Goal: Task Accomplishment & Management: Use online tool/utility

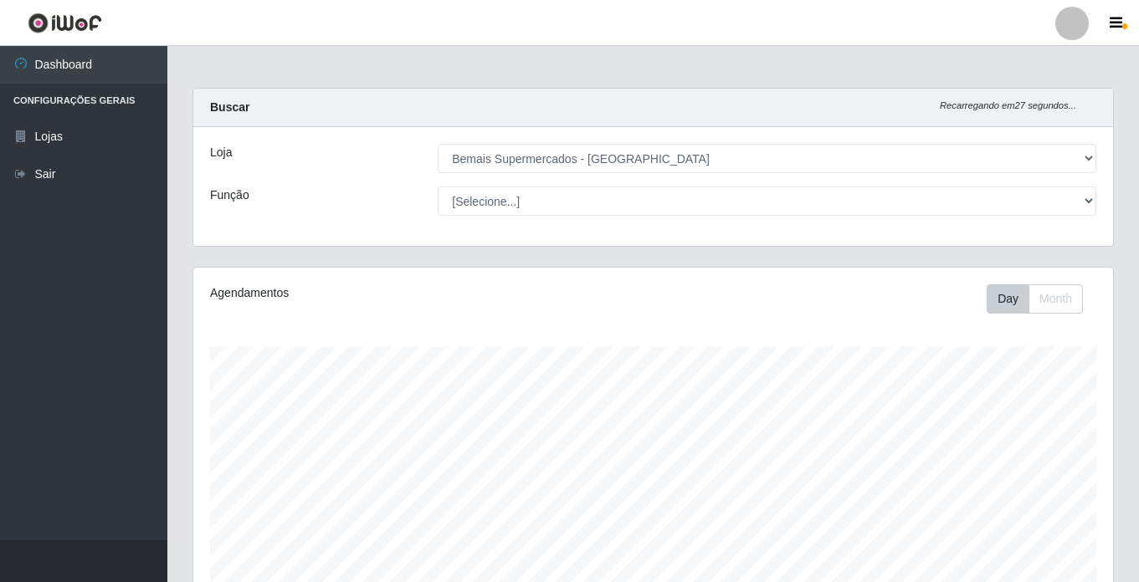
select select "250"
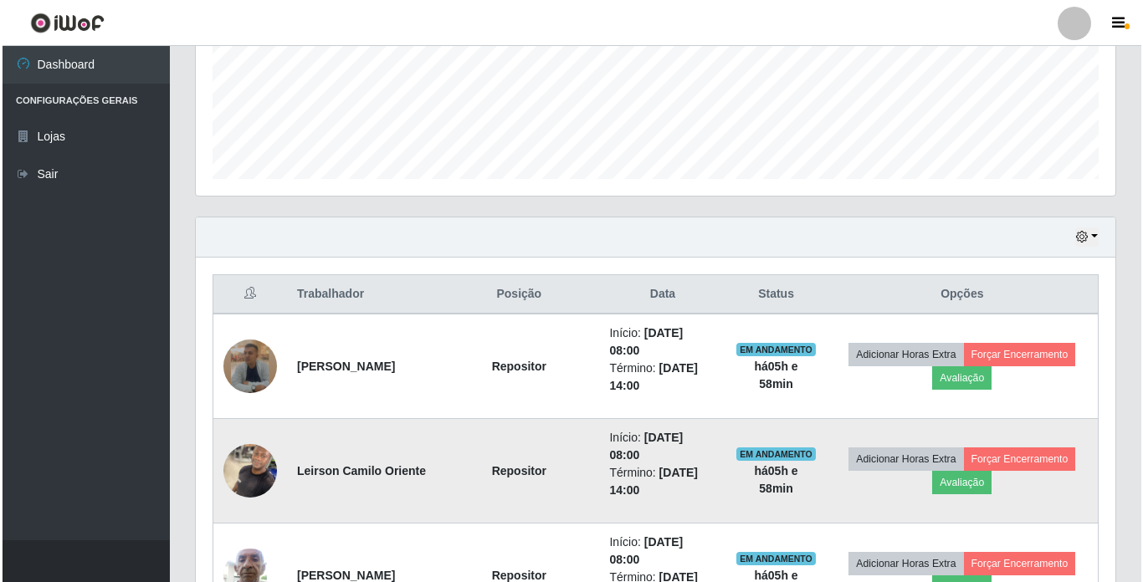
scroll to position [347, 919]
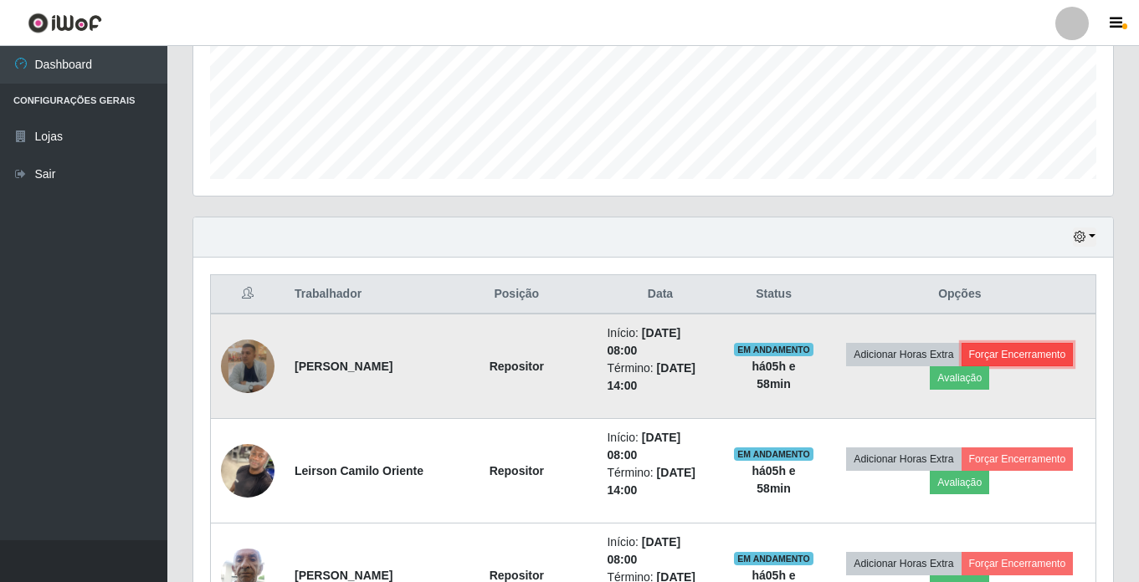
click at [1012, 356] on button "Forçar Encerramento" at bounding box center [1017, 354] width 112 height 23
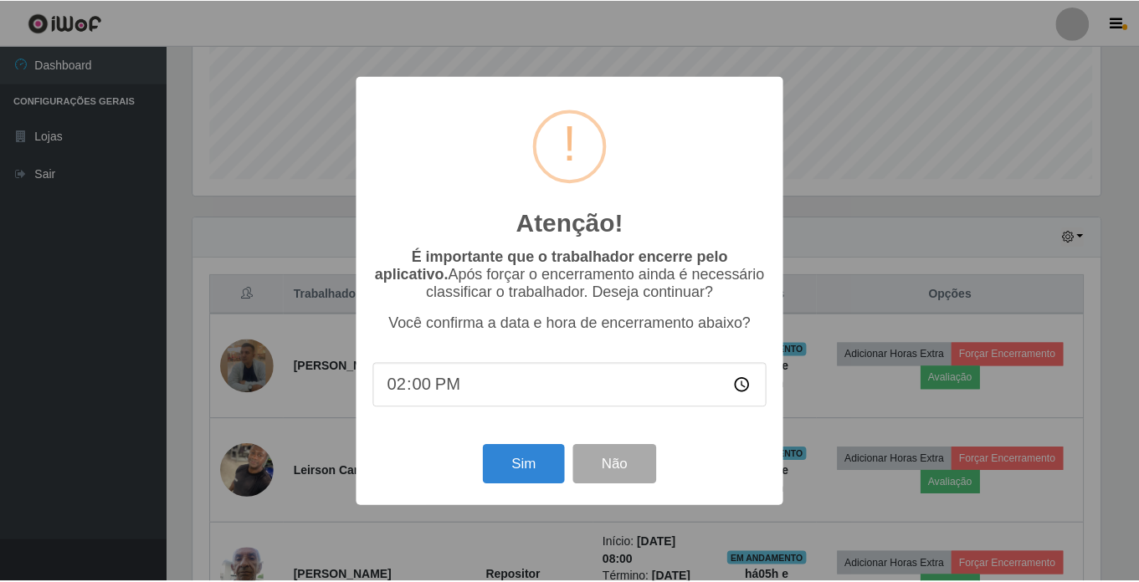
scroll to position [347, 911]
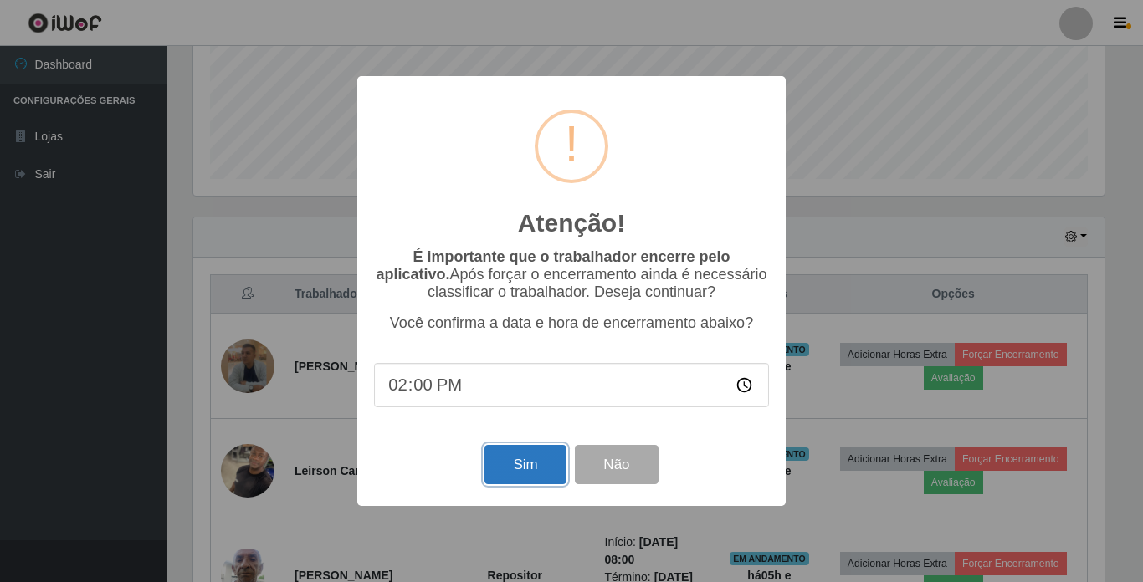
click at [511, 474] on button "Sim" at bounding box center [524, 464] width 81 height 39
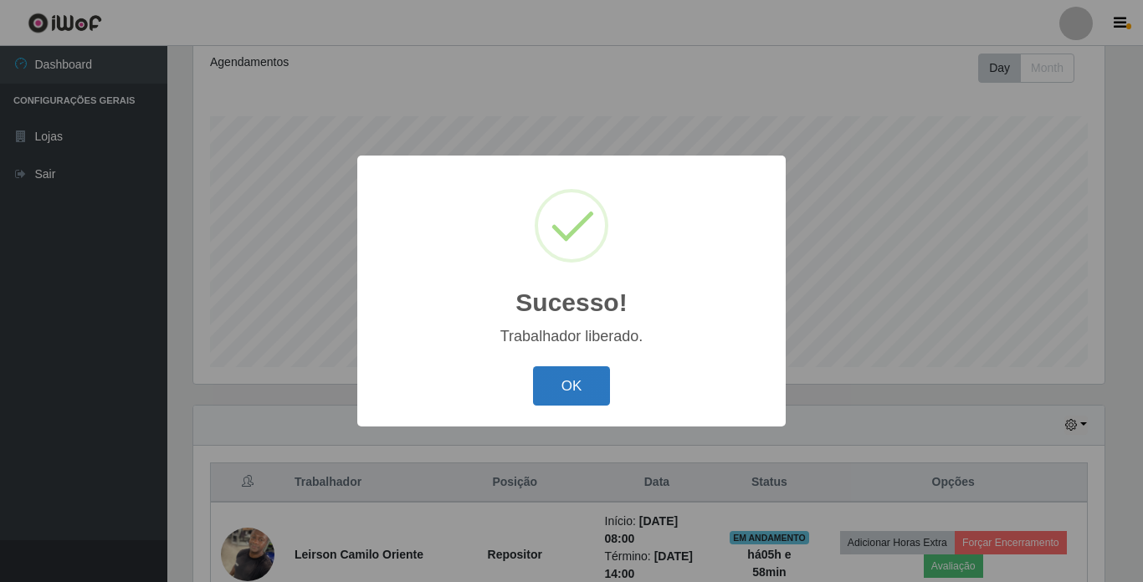
click at [558, 386] on button "OK" at bounding box center [572, 385] width 78 height 39
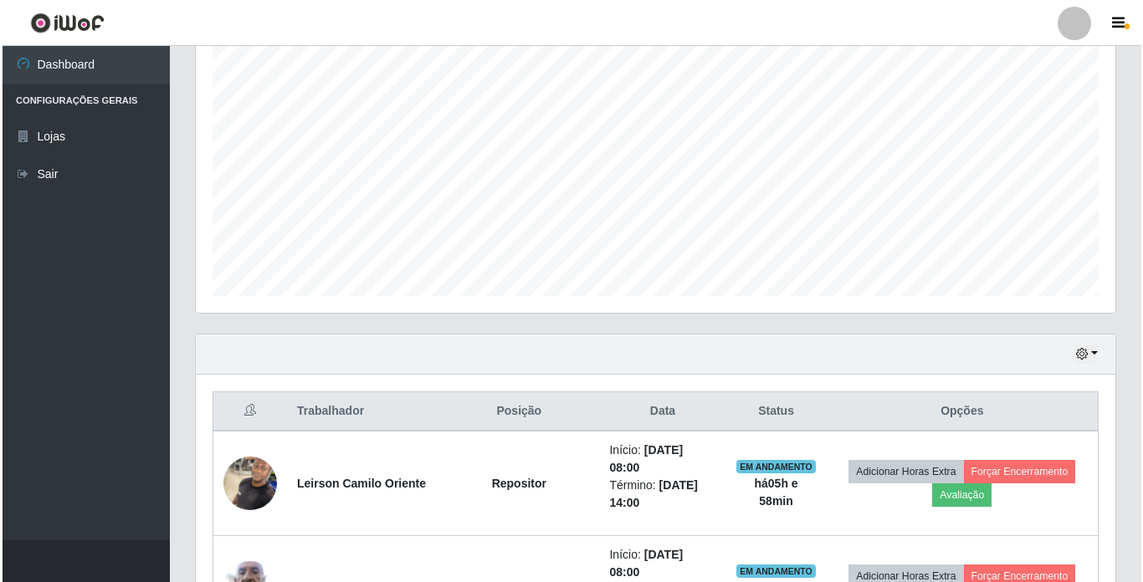
scroll to position [398, 0]
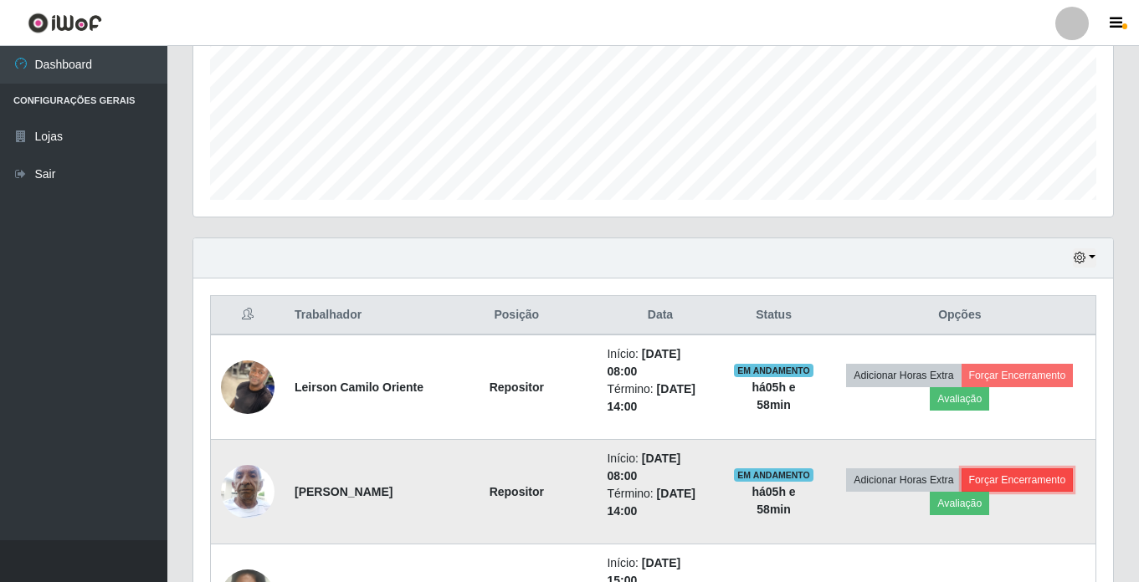
click at [1015, 478] on button "Forçar Encerramento" at bounding box center [1017, 480] width 112 height 23
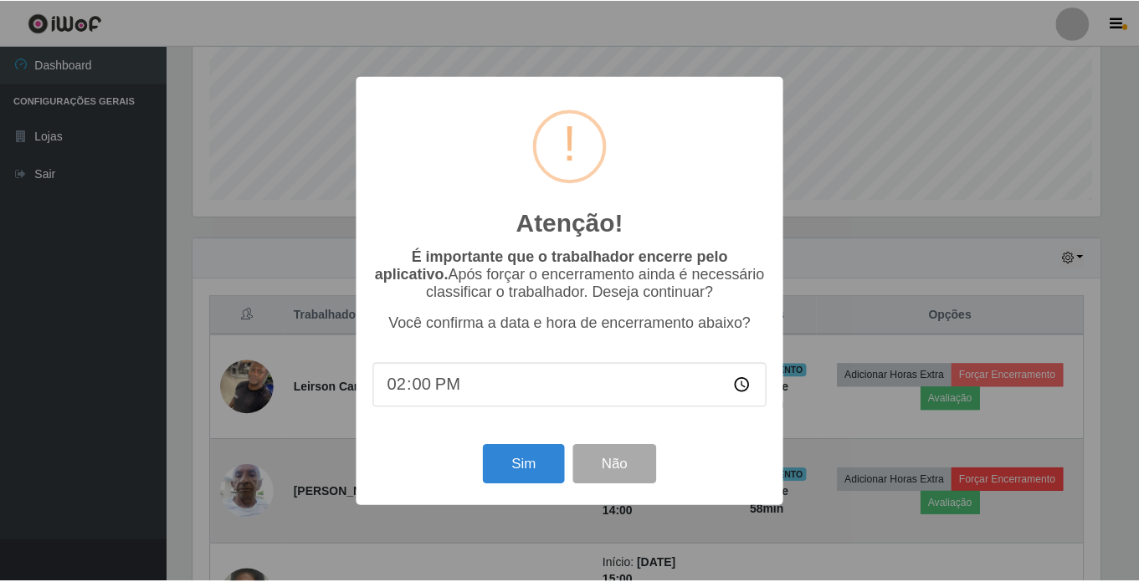
scroll to position [347, 911]
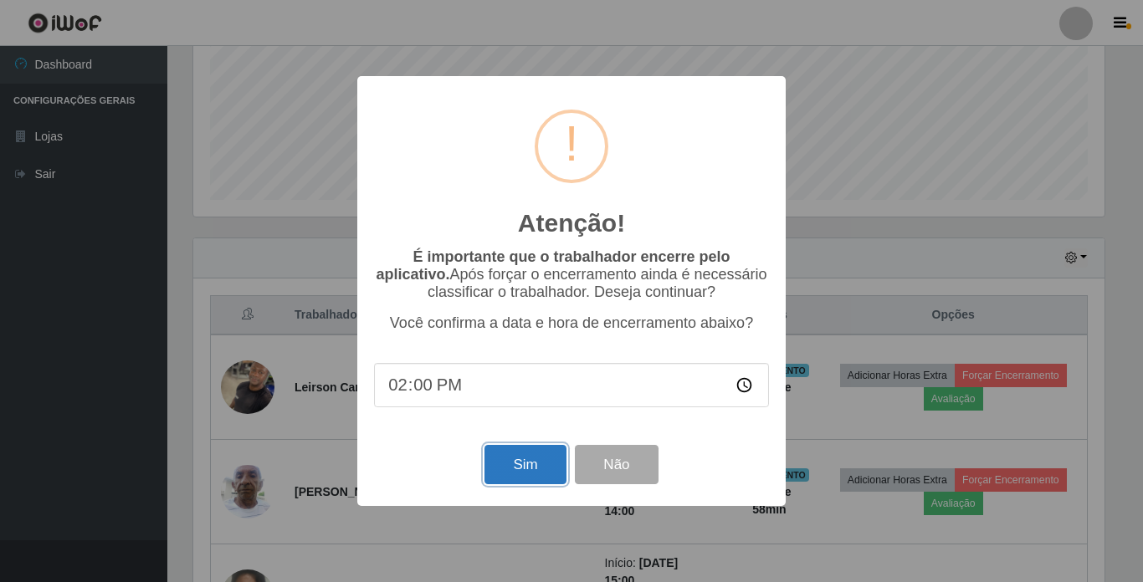
click at [509, 466] on button "Sim" at bounding box center [524, 464] width 81 height 39
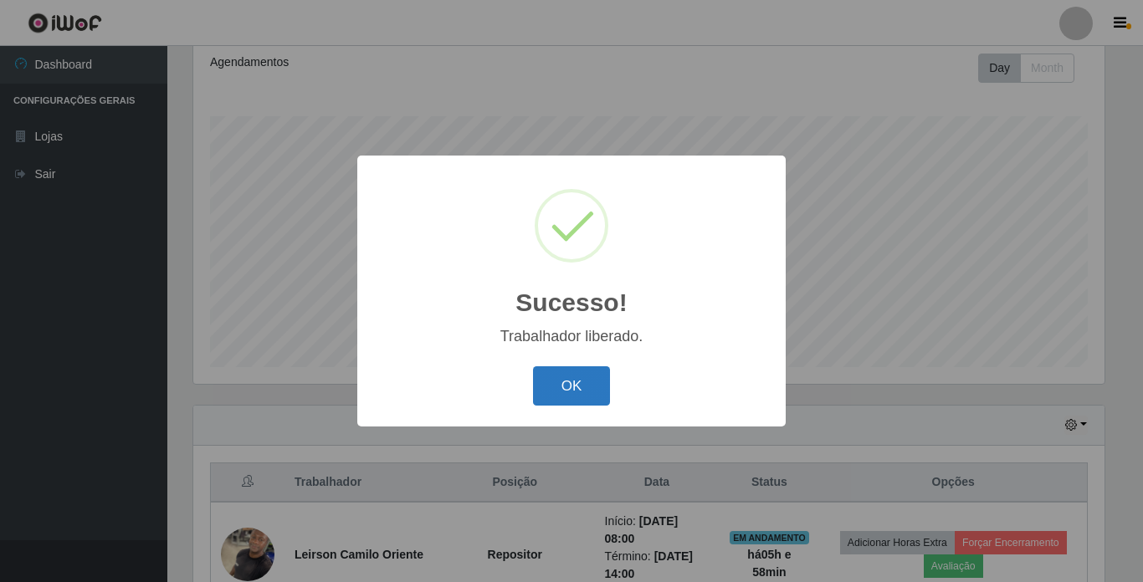
click at [552, 391] on button "OK" at bounding box center [572, 385] width 78 height 39
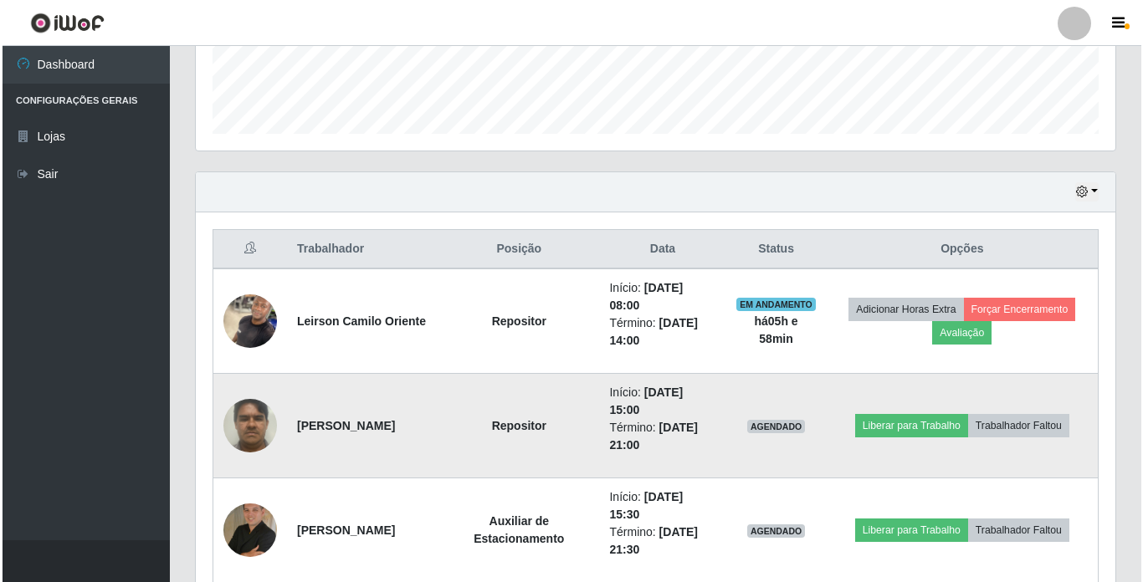
scroll to position [566, 0]
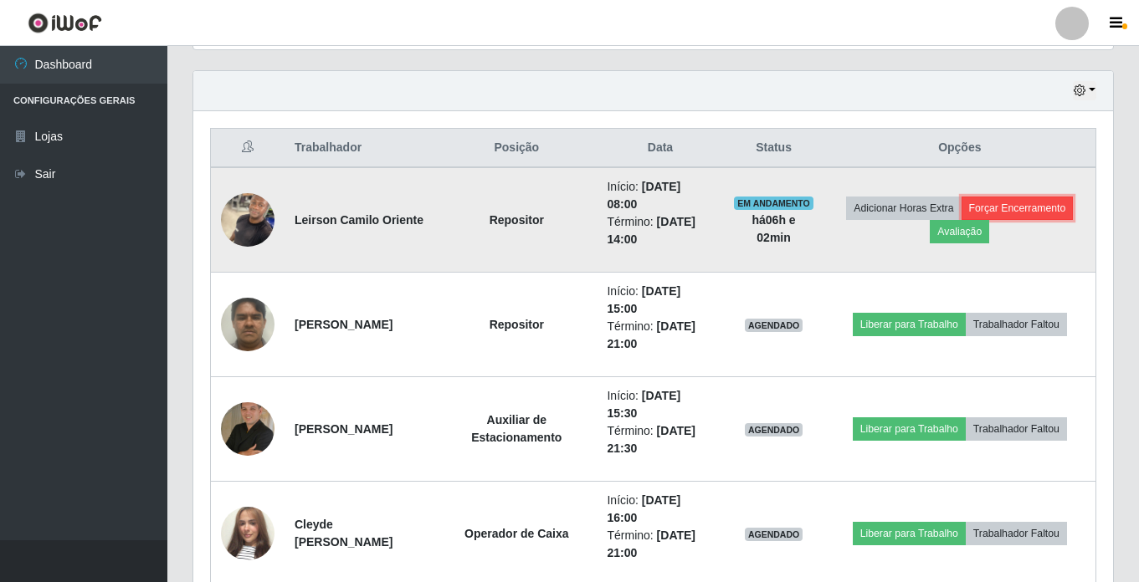
click at [1046, 202] on button "Forçar Encerramento" at bounding box center [1017, 208] width 112 height 23
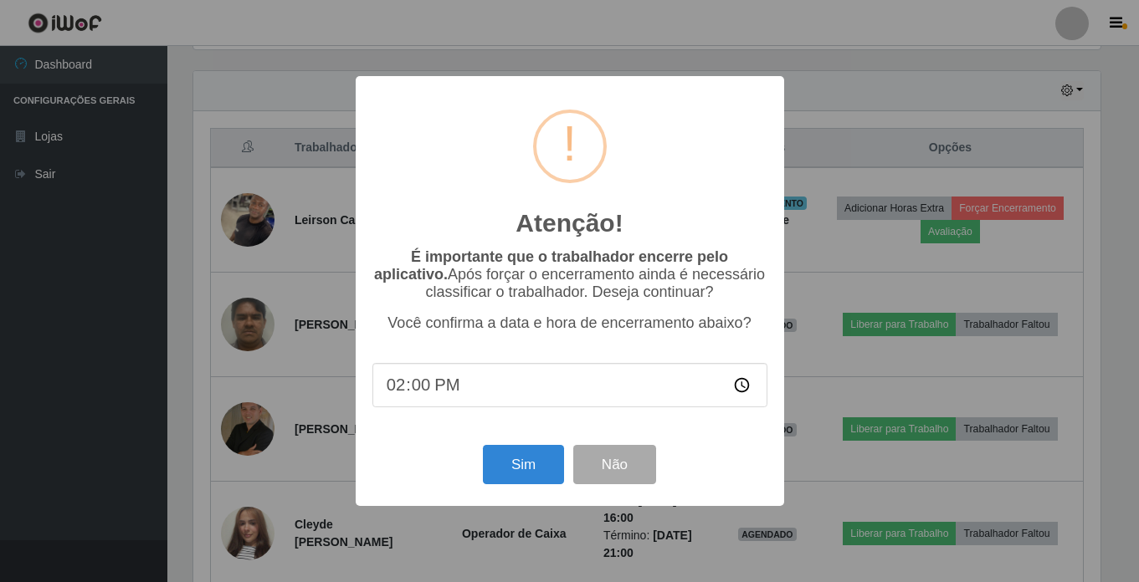
scroll to position [347, 911]
click at [532, 474] on button "Sim" at bounding box center [524, 464] width 81 height 39
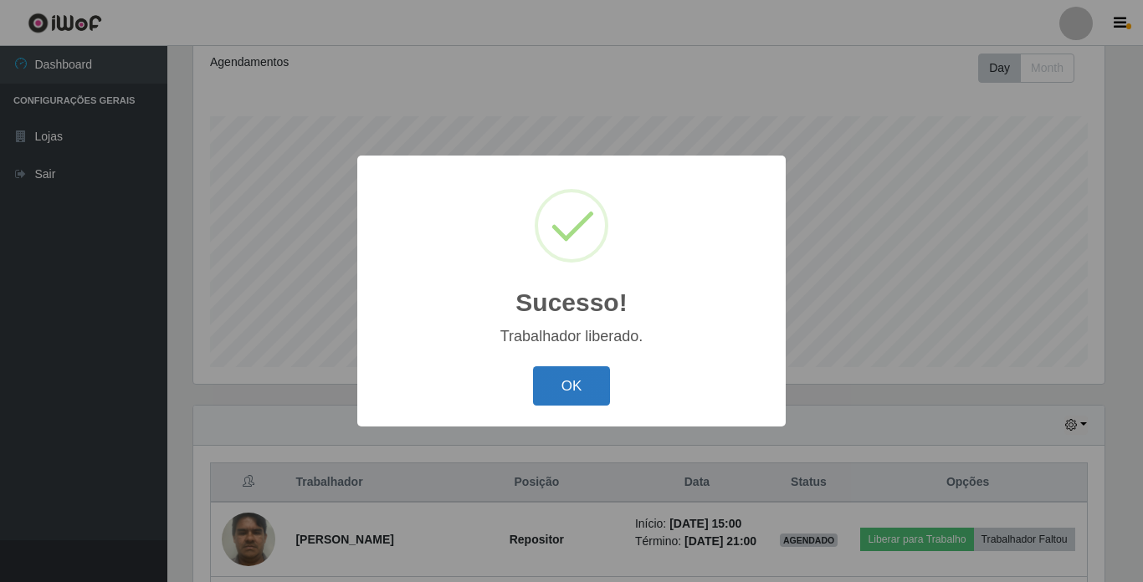
click at [575, 386] on button "OK" at bounding box center [572, 385] width 78 height 39
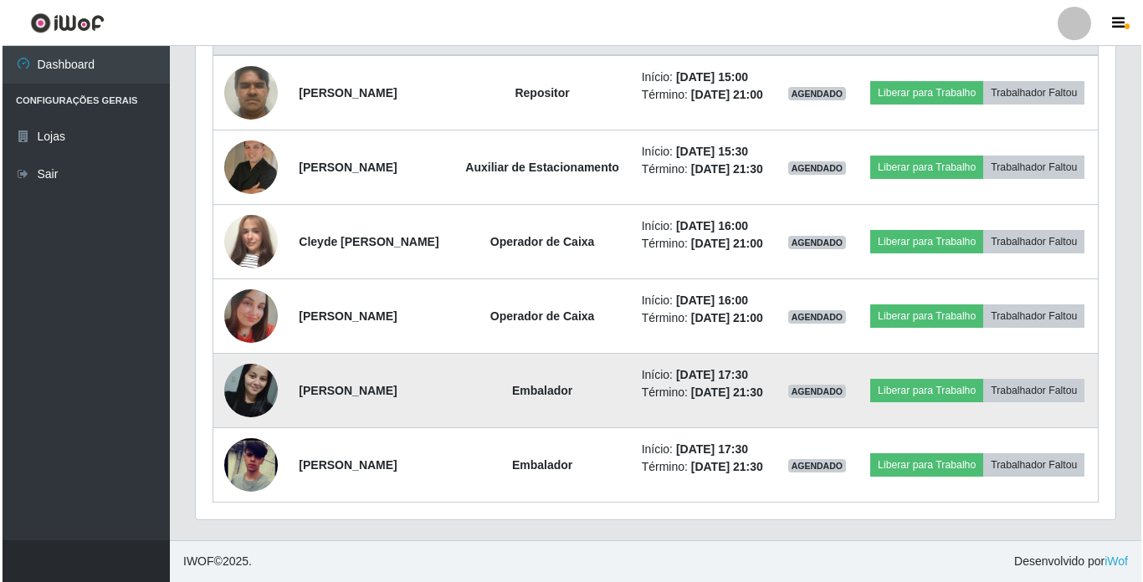
scroll to position [753, 0]
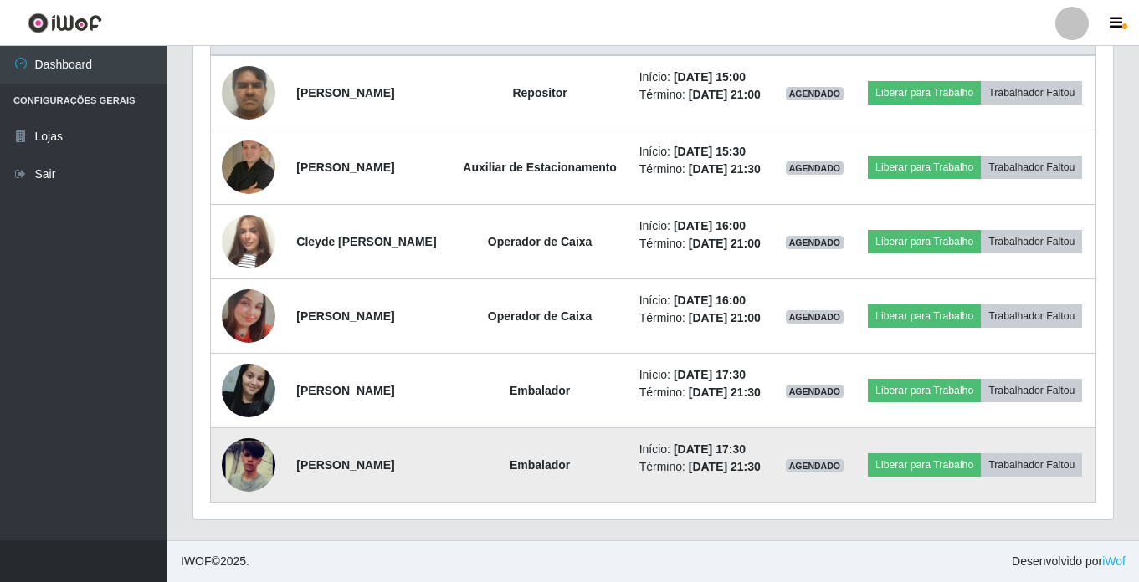
click at [250, 460] on img at bounding box center [249, 465] width 54 height 116
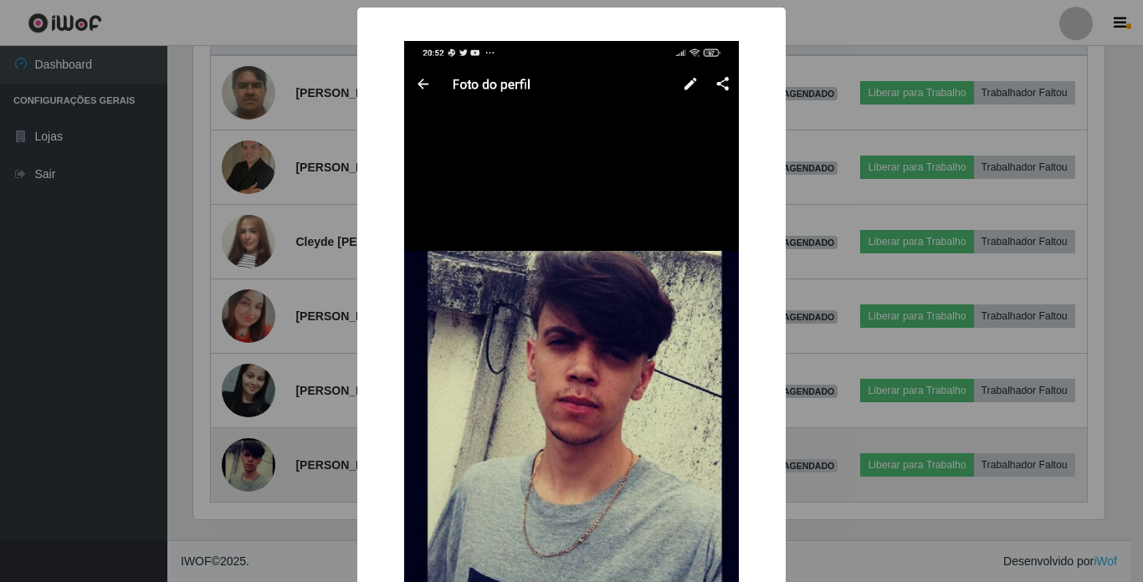
click at [250, 460] on div "× OK Cancel" at bounding box center [571, 291] width 1143 height 582
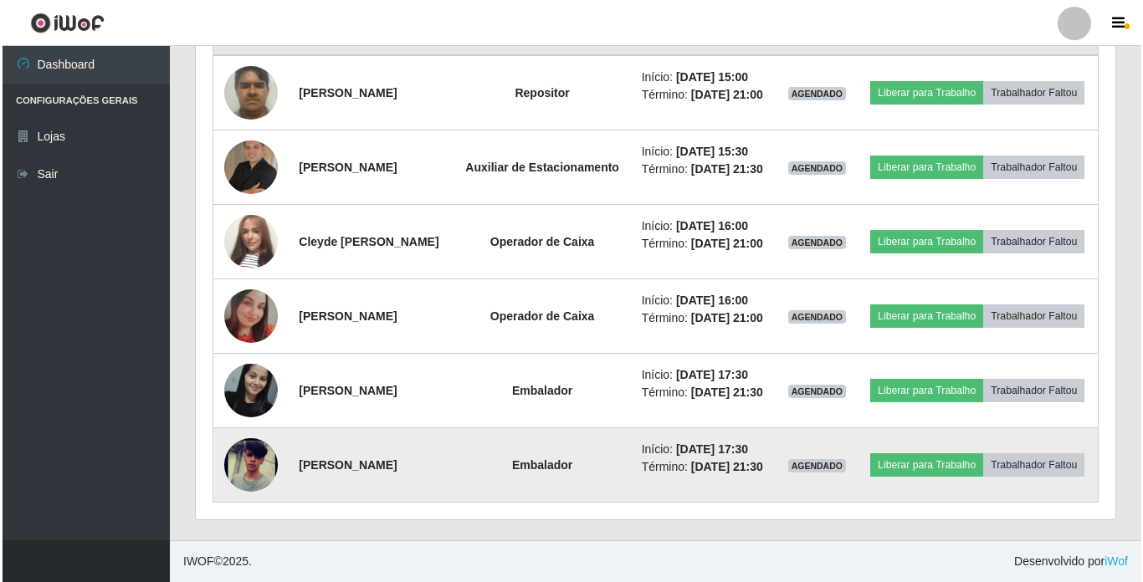
scroll to position [347, 919]
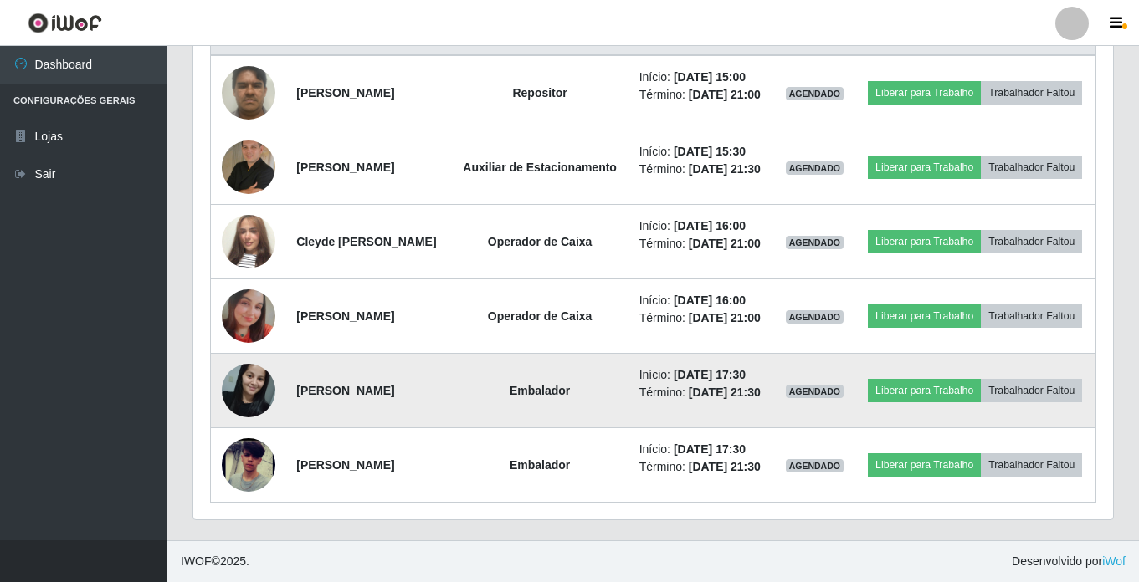
click at [249, 376] on img at bounding box center [249, 390] width 54 height 71
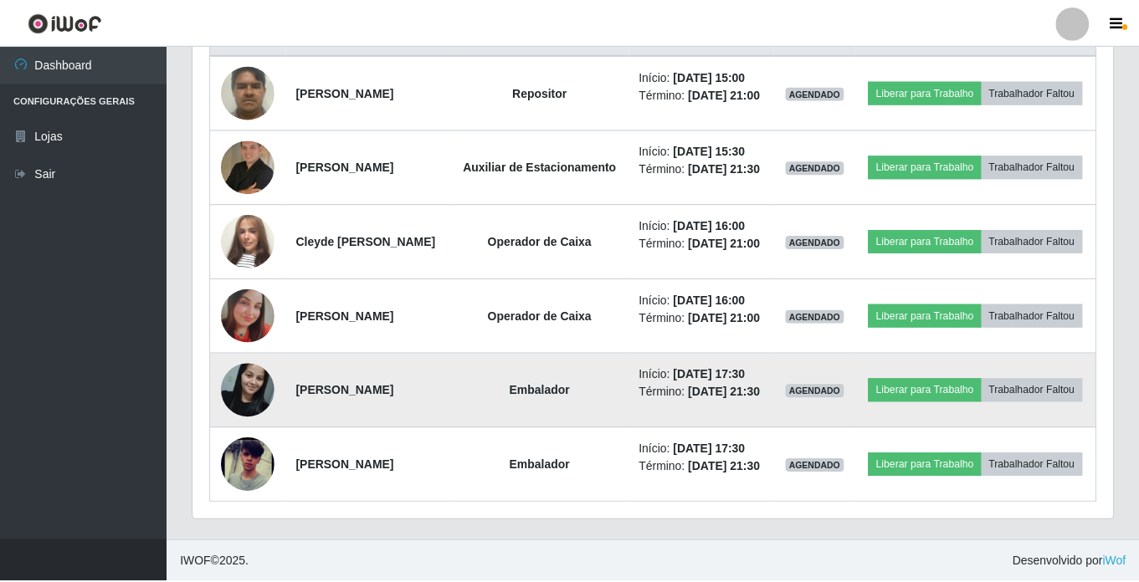
scroll to position [347, 911]
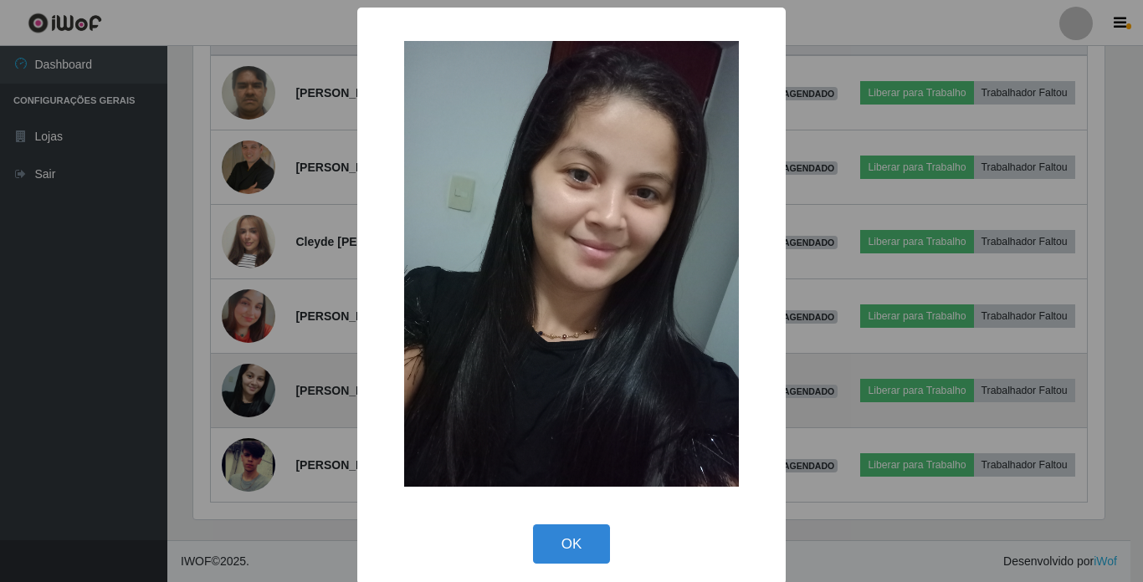
click at [249, 376] on div "× OK Cancel" at bounding box center [571, 291] width 1143 height 582
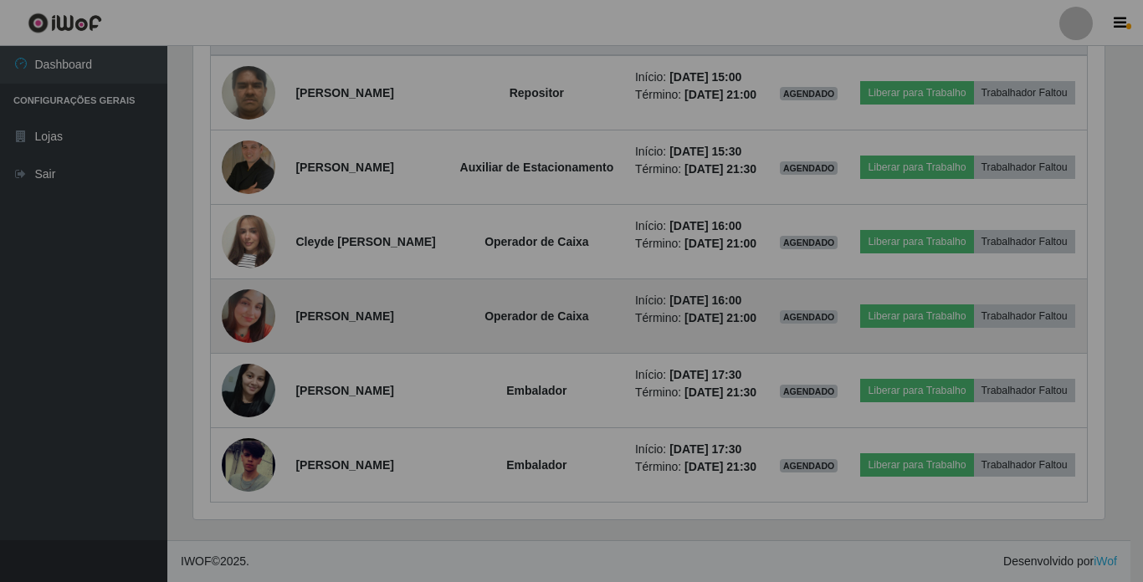
scroll to position [347, 919]
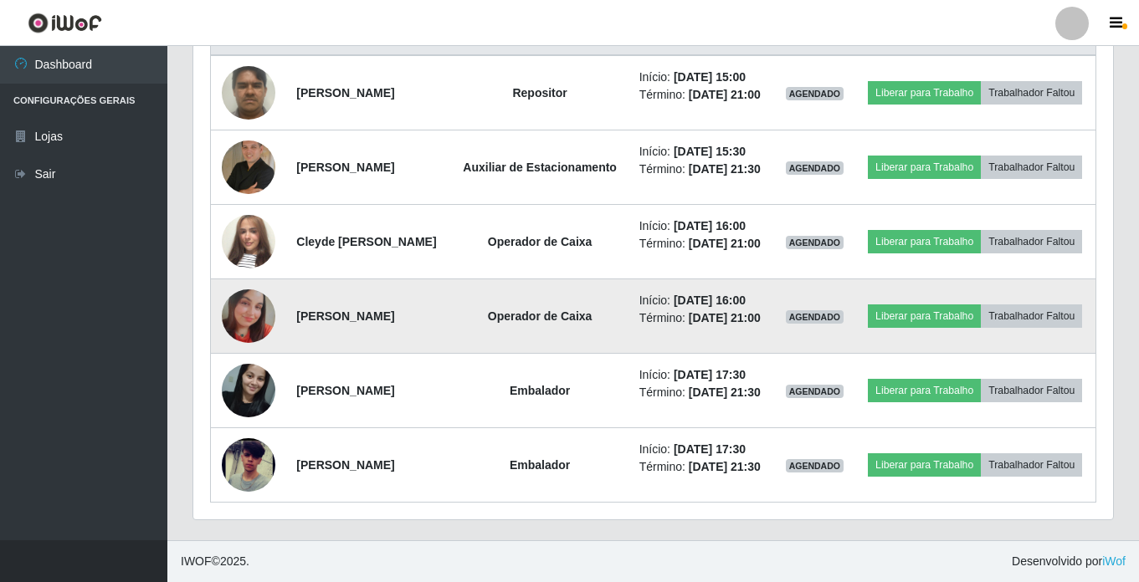
click at [245, 289] on img at bounding box center [249, 316] width 54 height 54
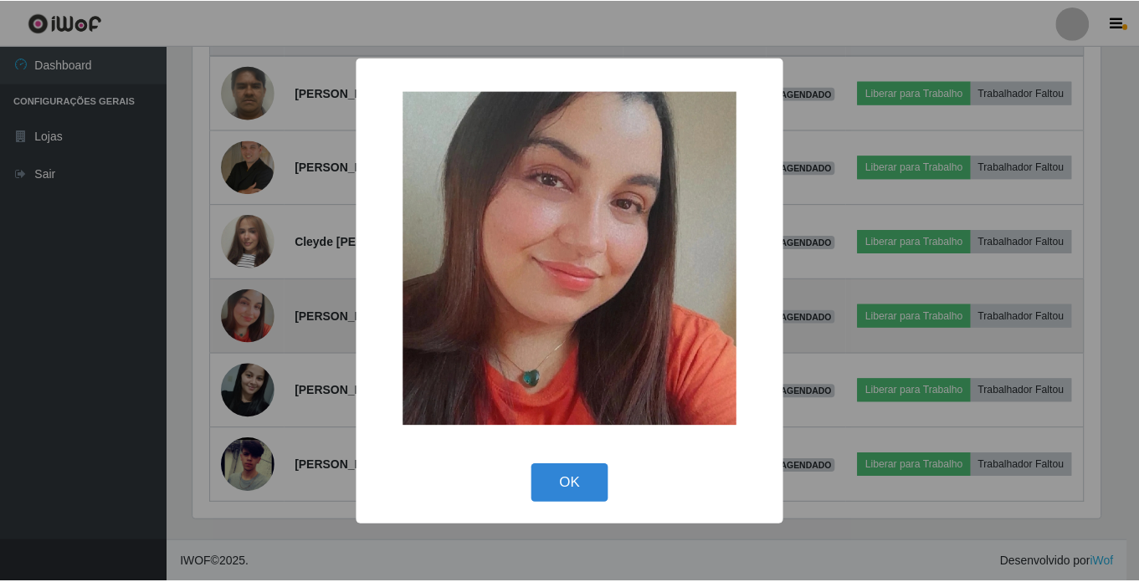
scroll to position [347, 911]
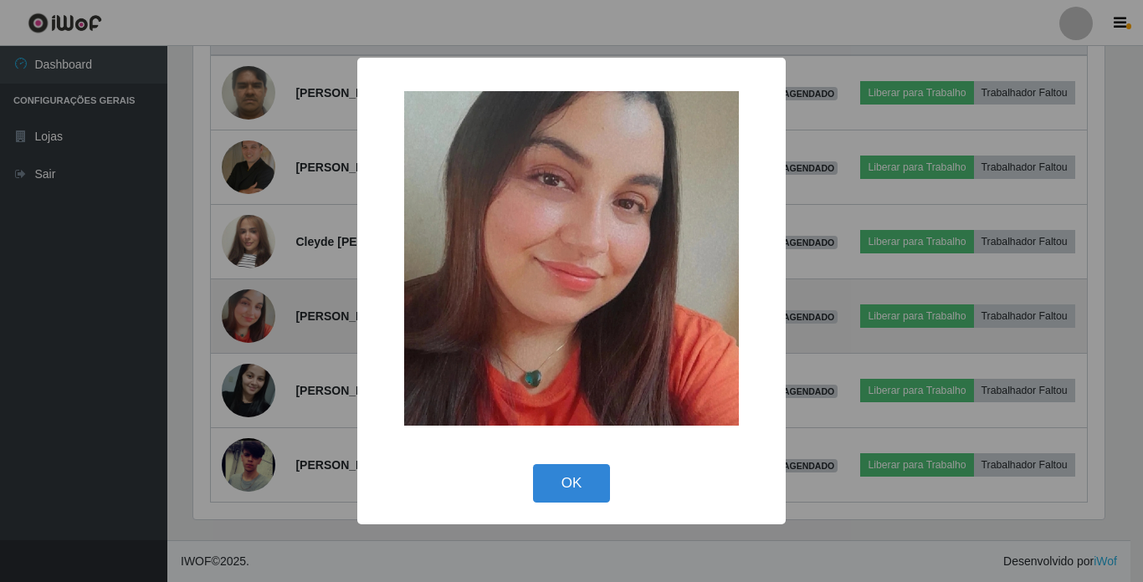
click at [245, 289] on div "× OK Cancel" at bounding box center [571, 291] width 1143 height 582
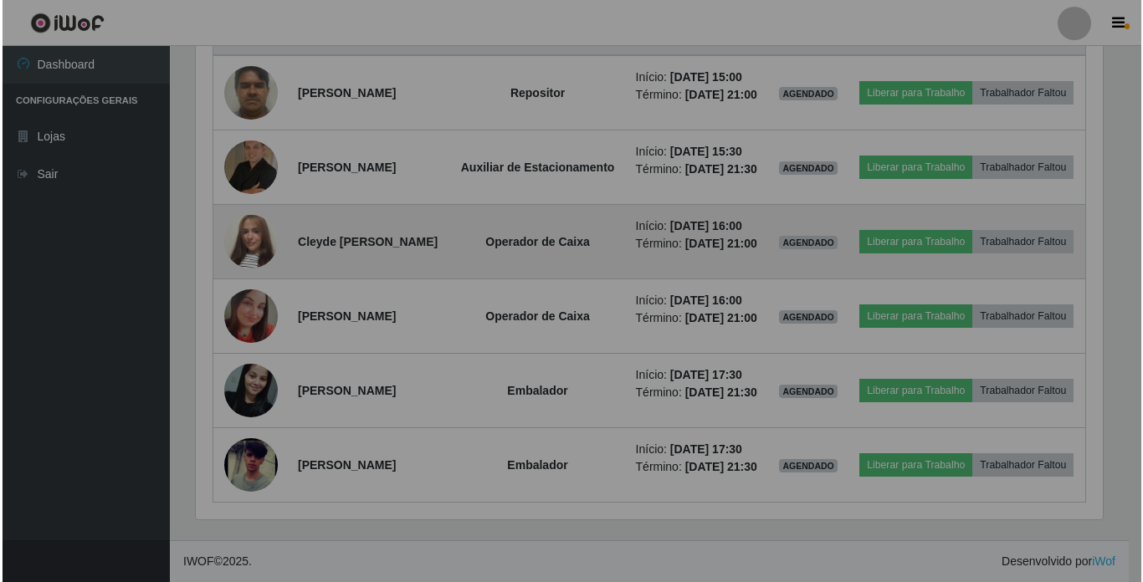
scroll to position [347, 919]
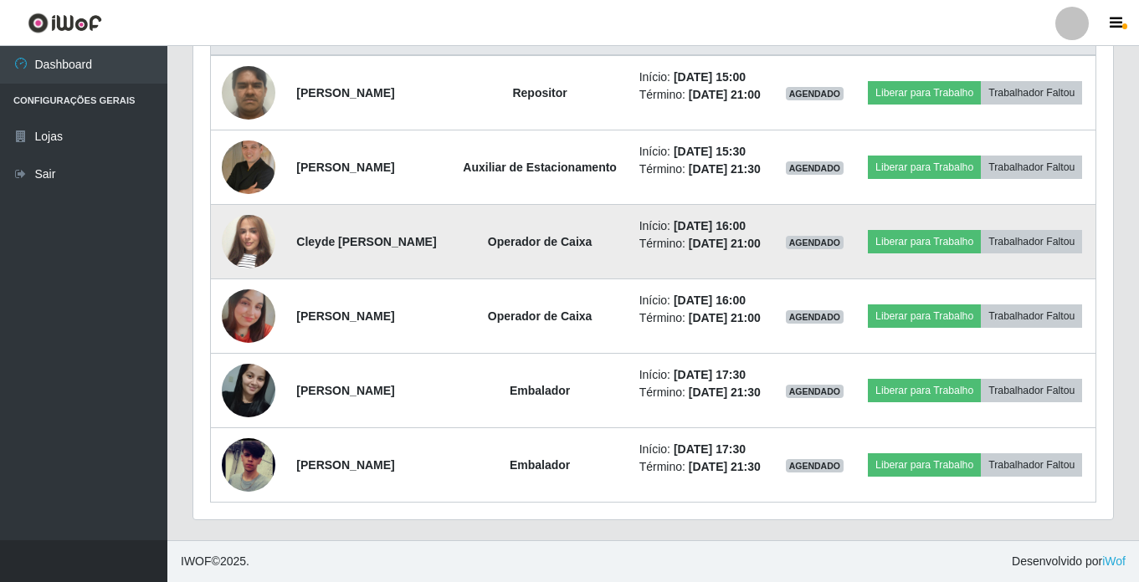
click at [244, 194] on img at bounding box center [249, 241] width 54 height 95
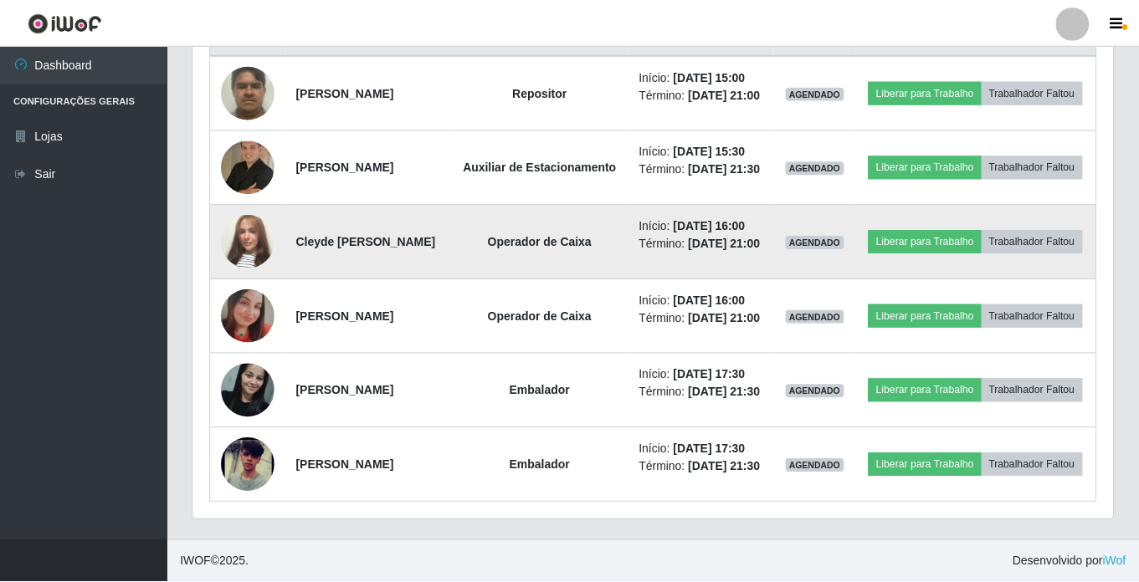
scroll to position [347, 911]
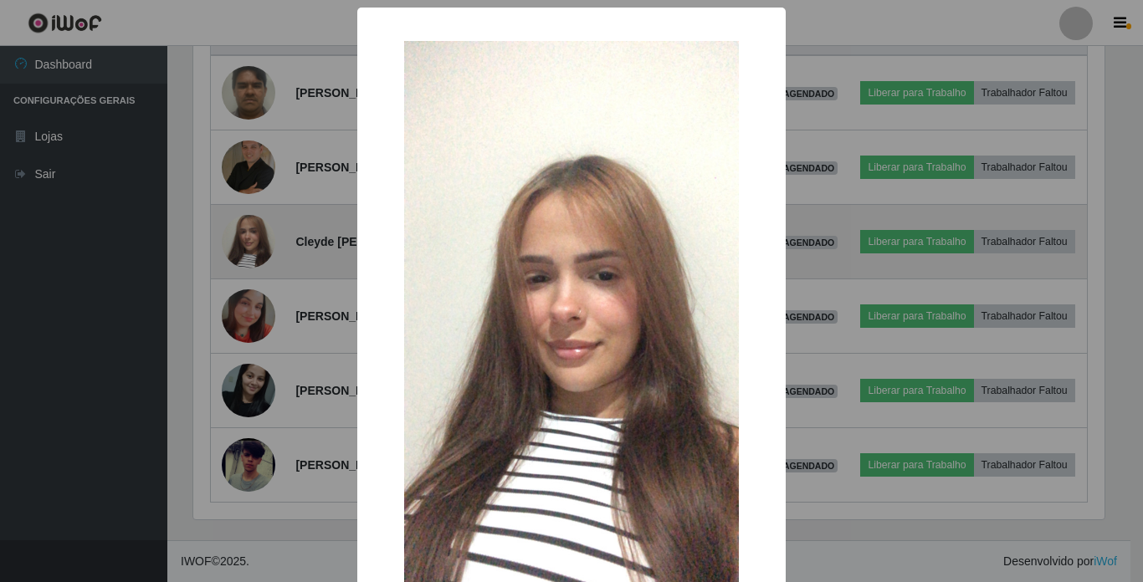
click at [244, 190] on div "× OK Cancel" at bounding box center [571, 291] width 1143 height 582
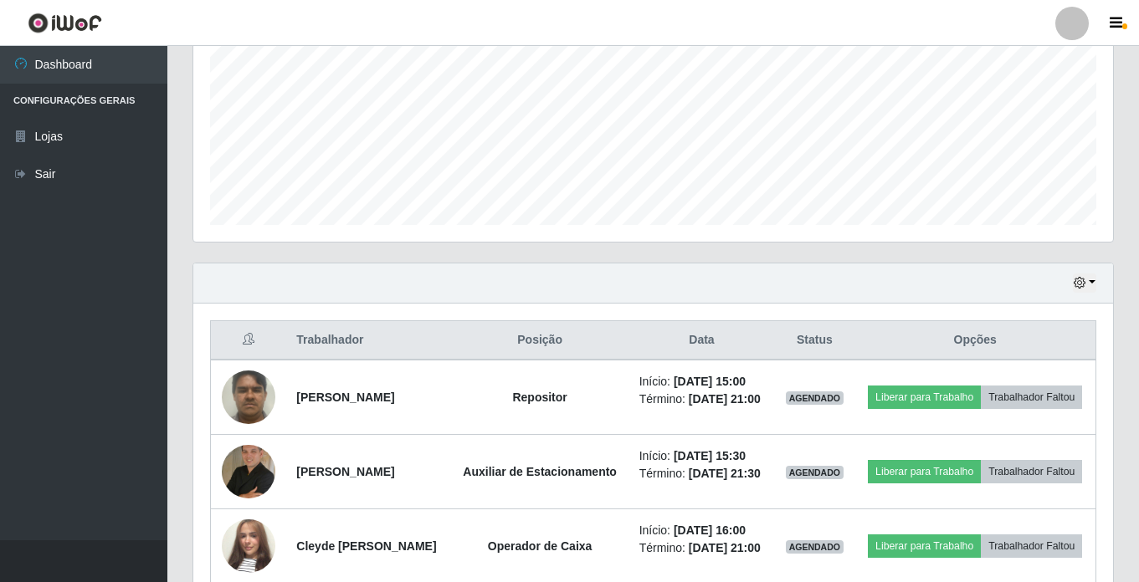
scroll to position [335, 0]
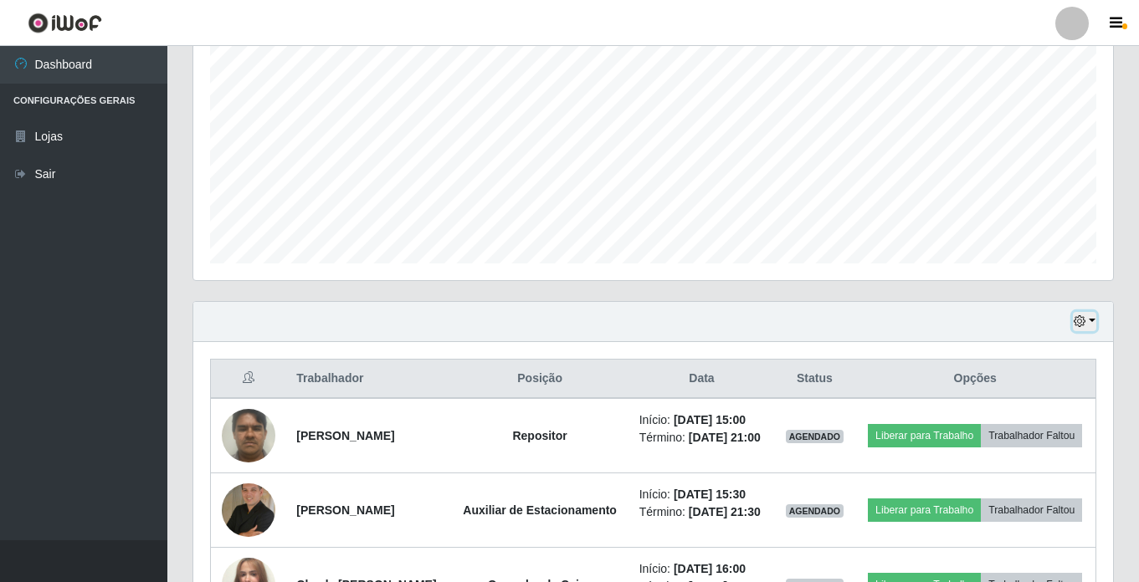
click at [1089, 316] on button "button" at bounding box center [1084, 321] width 23 height 19
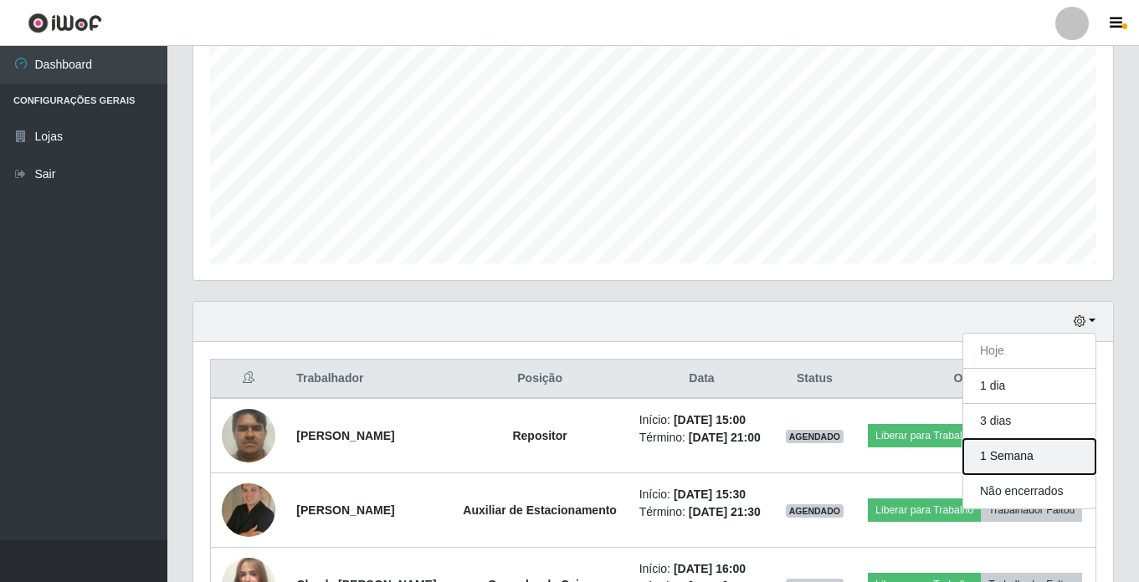
click at [1071, 456] on button "1 Semana" at bounding box center [1029, 456] width 132 height 35
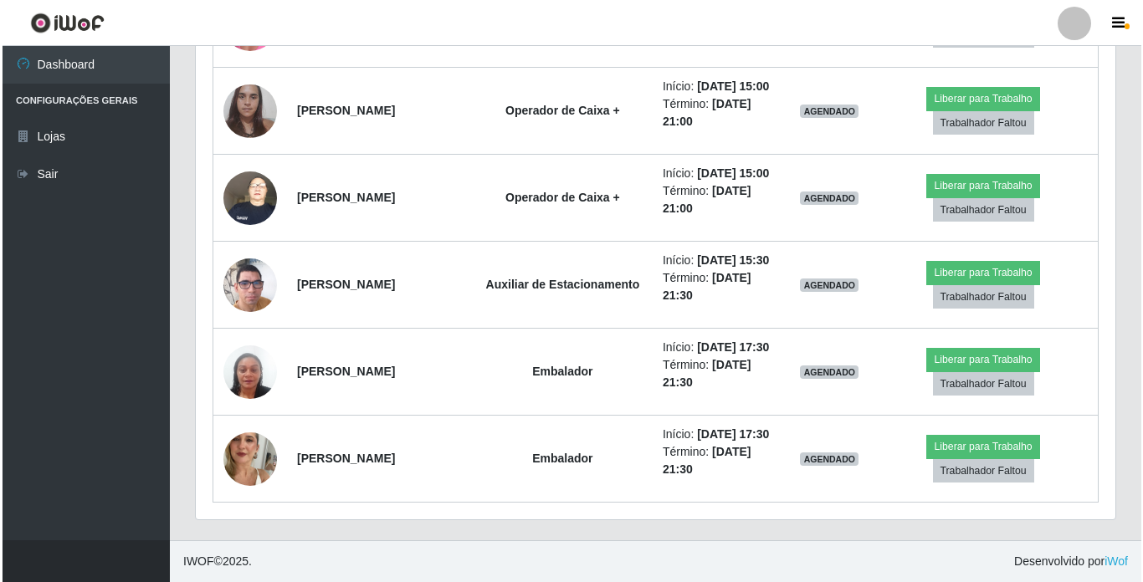
scroll to position [3179, 0]
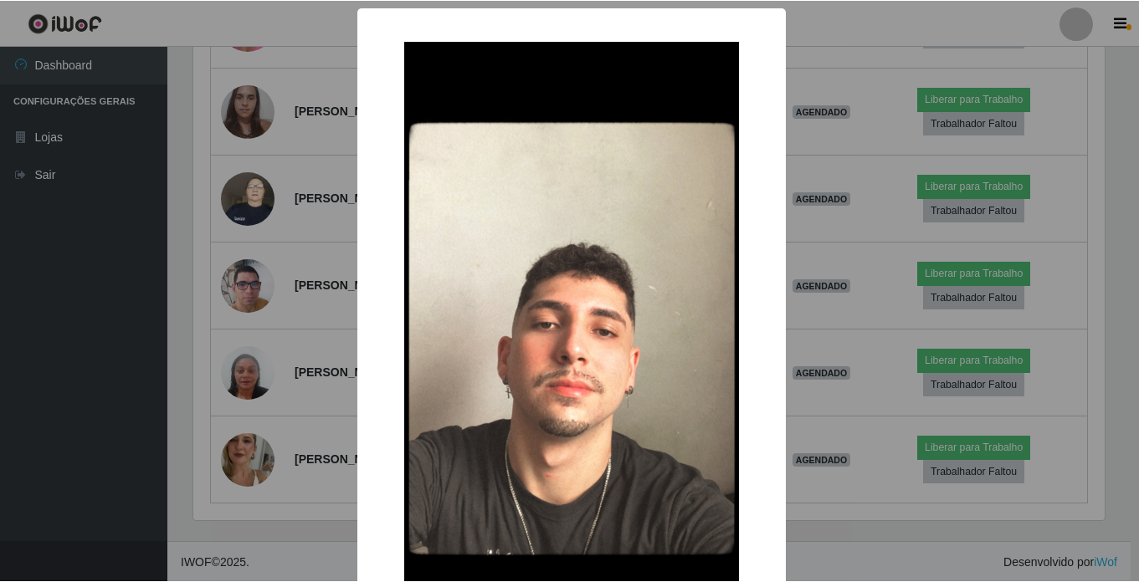
scroll to position [347, 911]
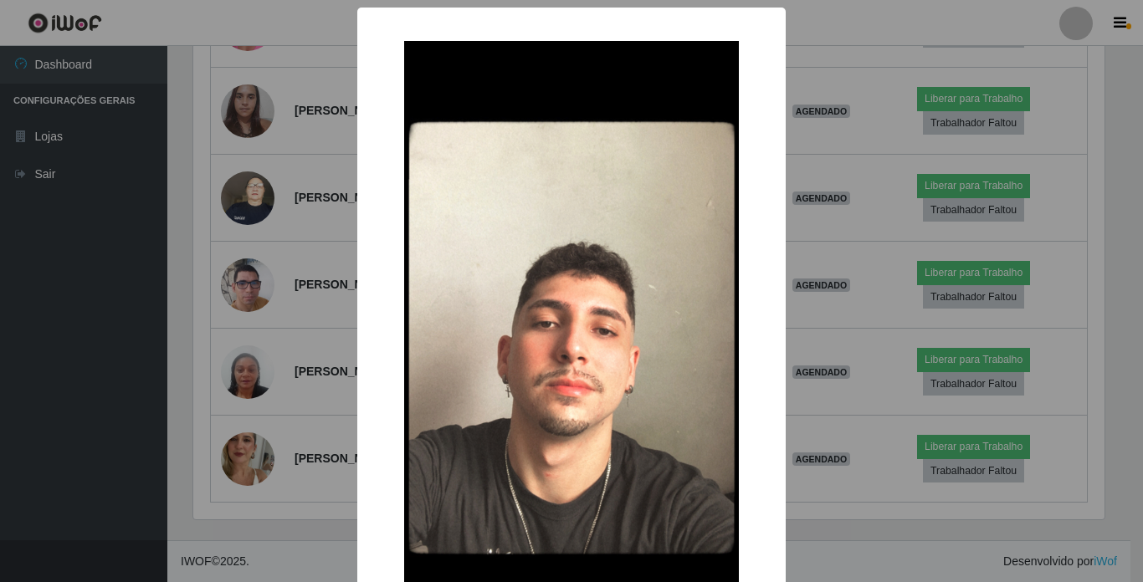
click at [252, 320] on div "× OK Cancel" at bounding box center [571, 291] width 1143 height 582
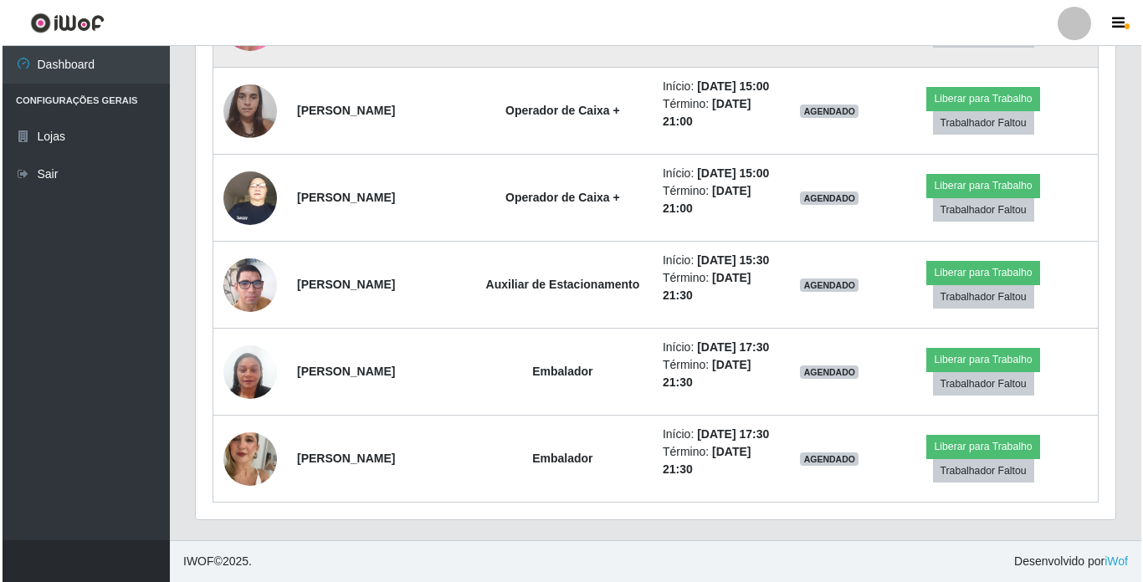
scroll to position [3263, 0]
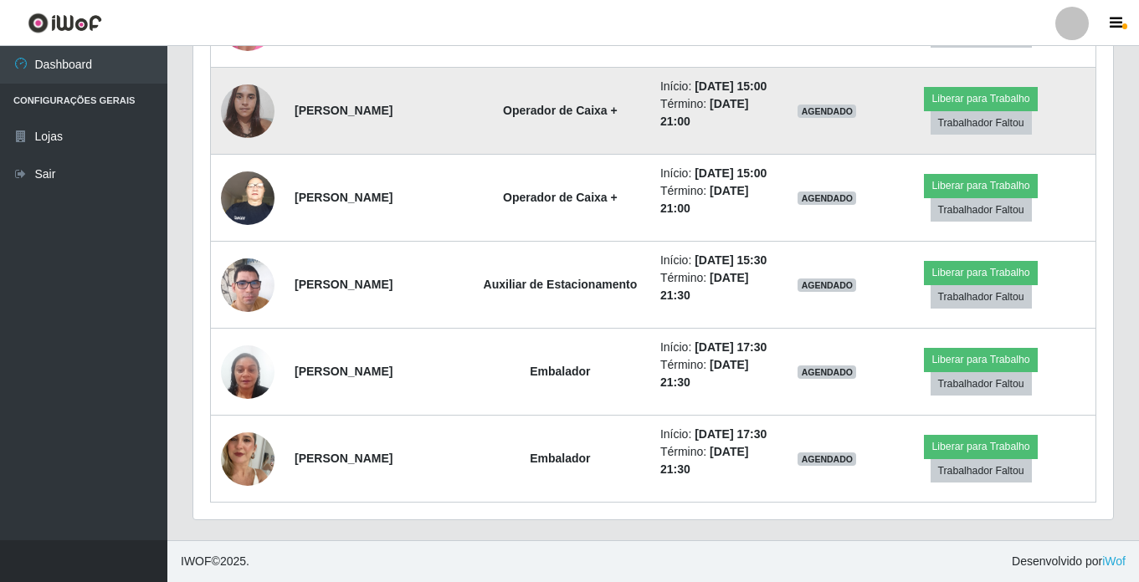
click at [252, 146] on img at bounding box center [248, 110] width 54 height 71
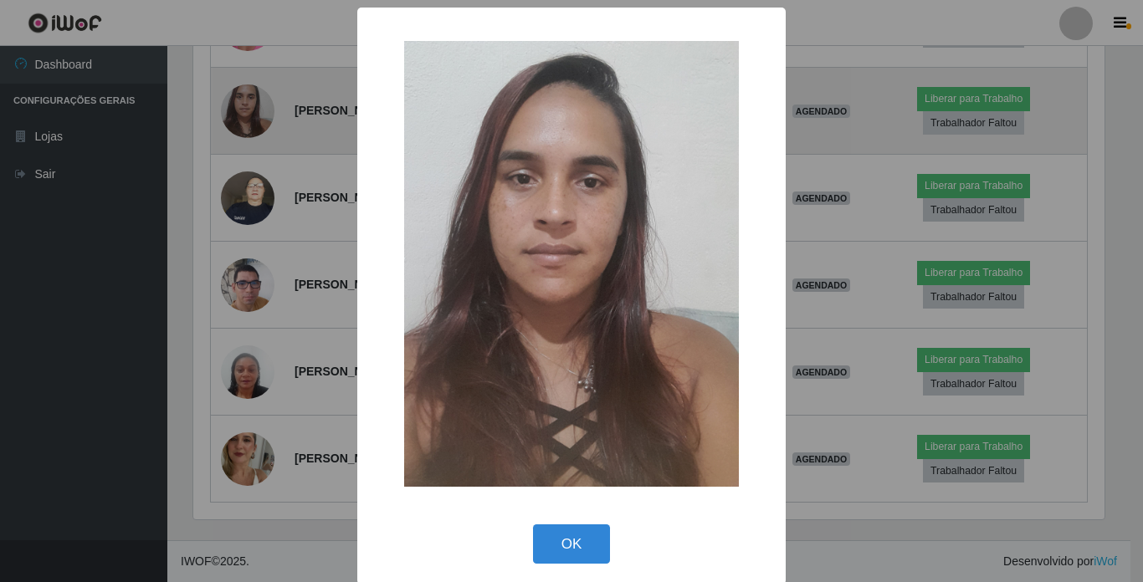
click at [252, 437] on div "× OK Cancel" at bounding box center [571, 291] width 1143 height 582
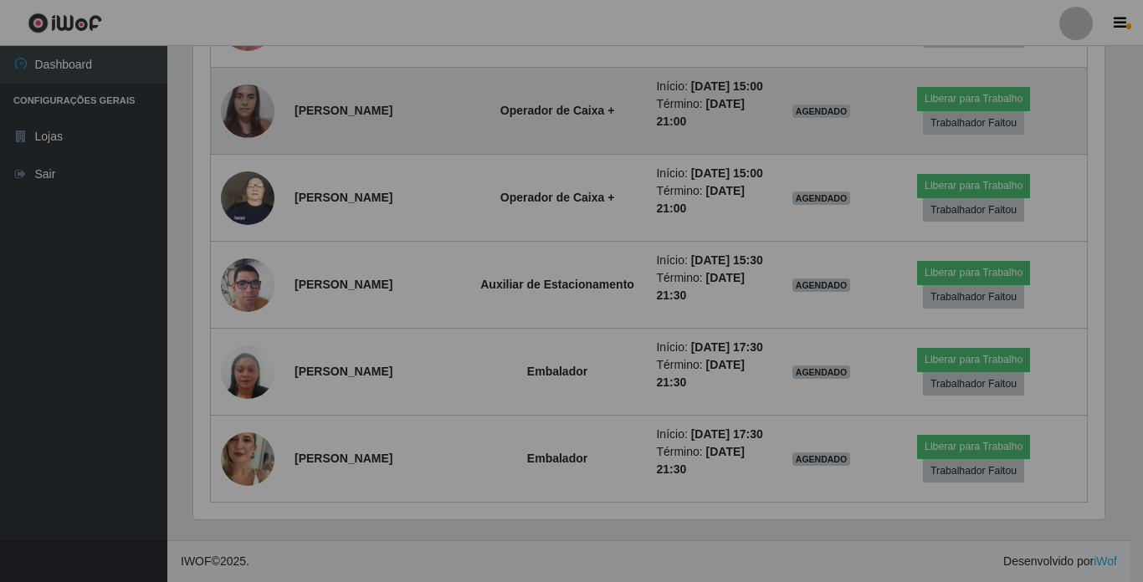
scroll to position [347, 919]
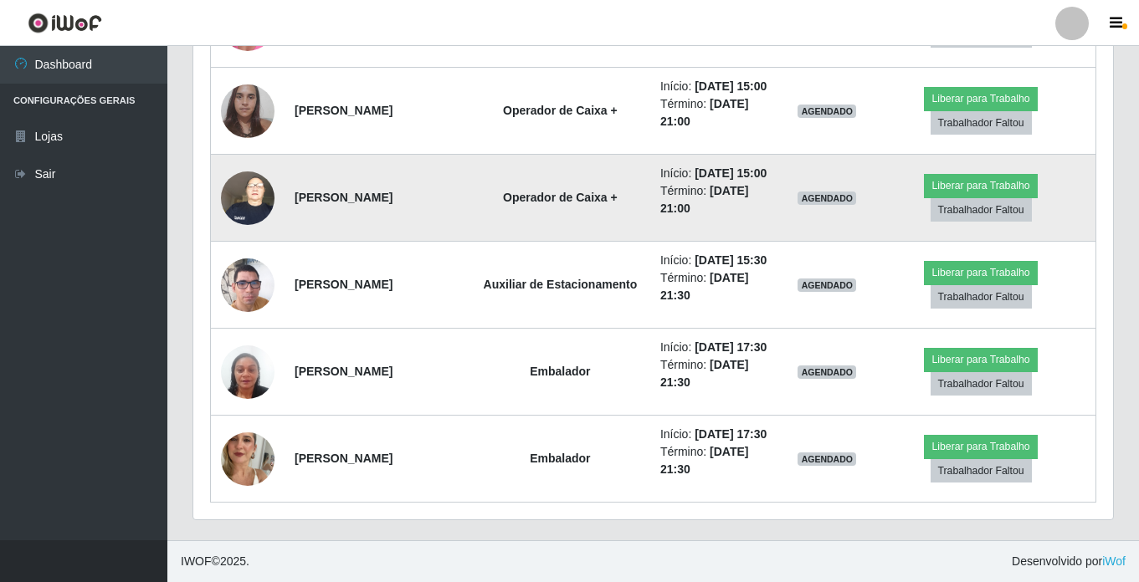
click at [241, 233] on img at bounding box center [248, 197] width 54 height 71
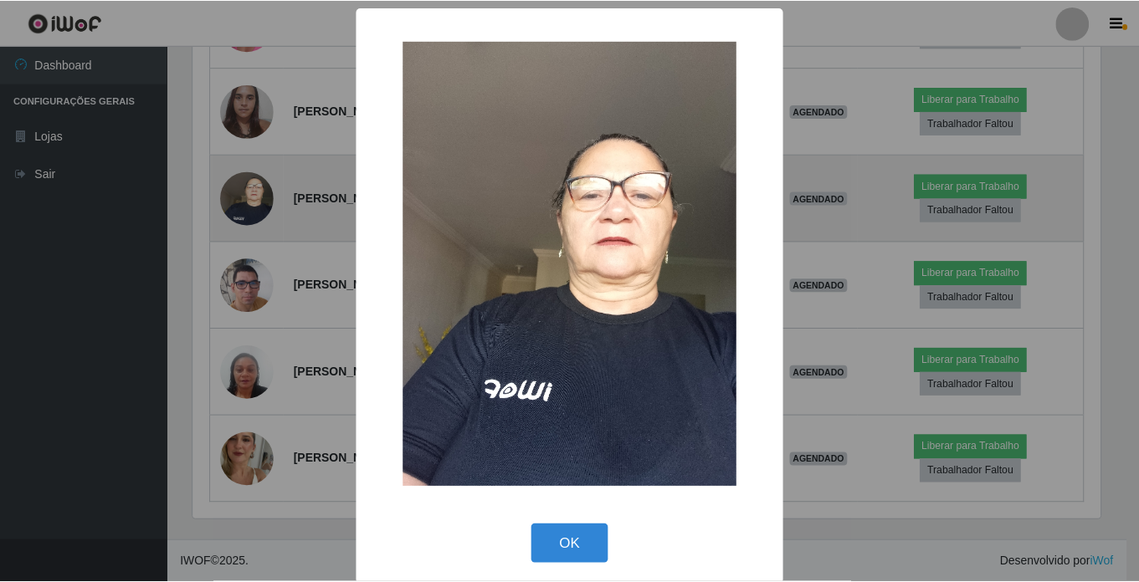
scroll to position [347, 911]
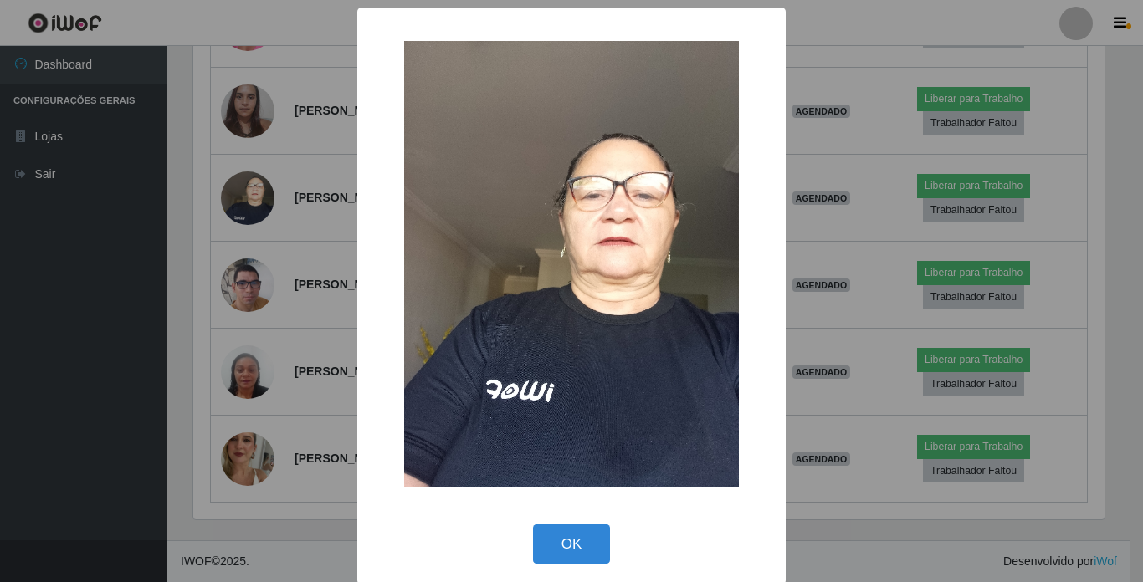
click at [253, 254] on div "× OK Cancel" at bounding box center [571, 291] width 1143 height 582
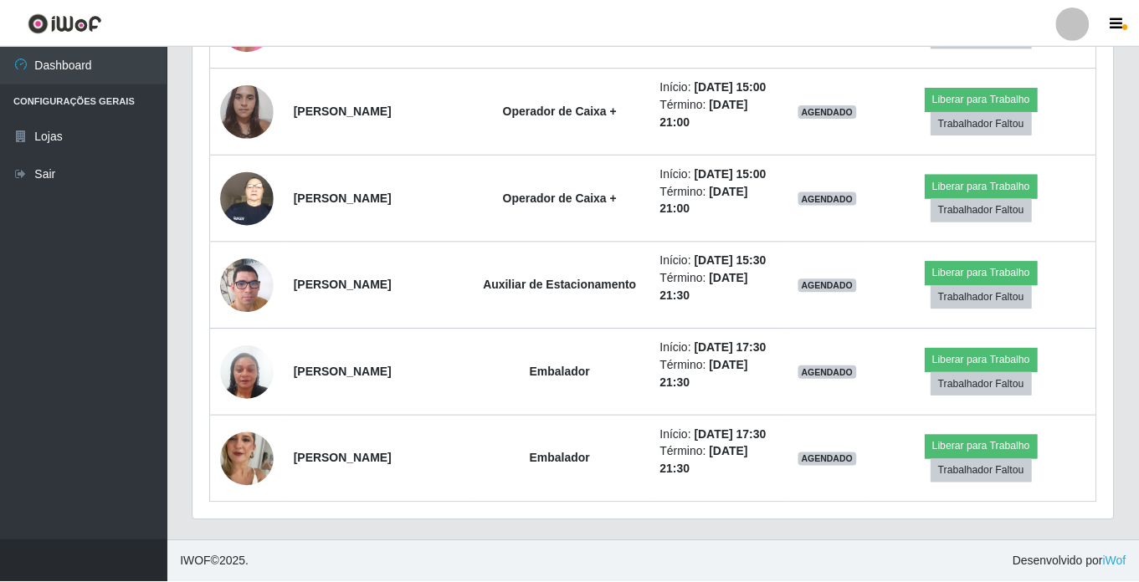
scroll to position [347, 919]
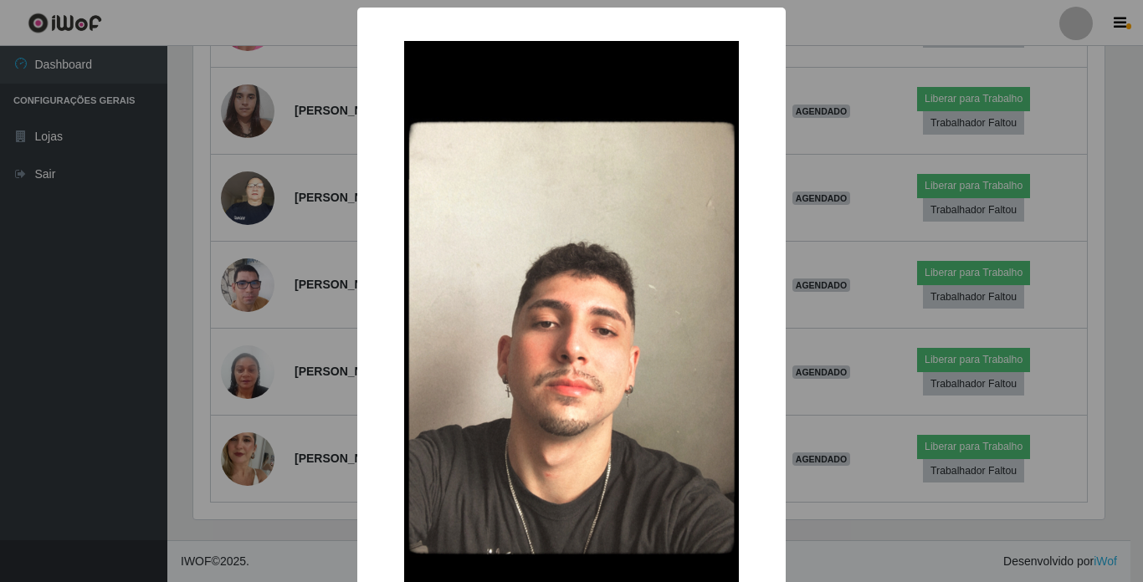
click at [246, 240] on div "× OK Cancel" at bounding box center [571, 291] width 1143 height 582
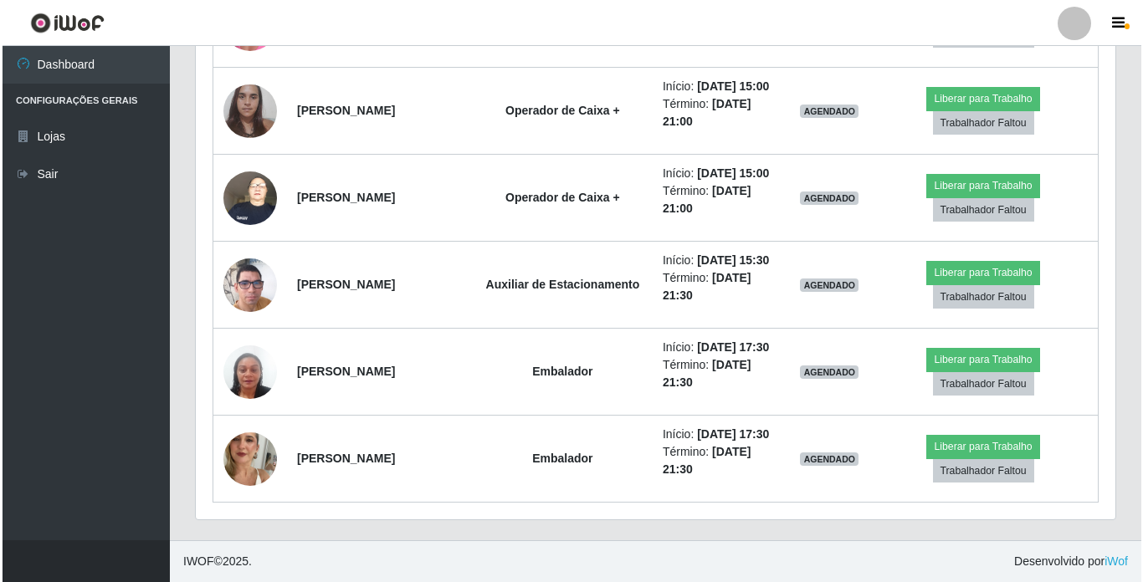
scroll to position [347, 919]
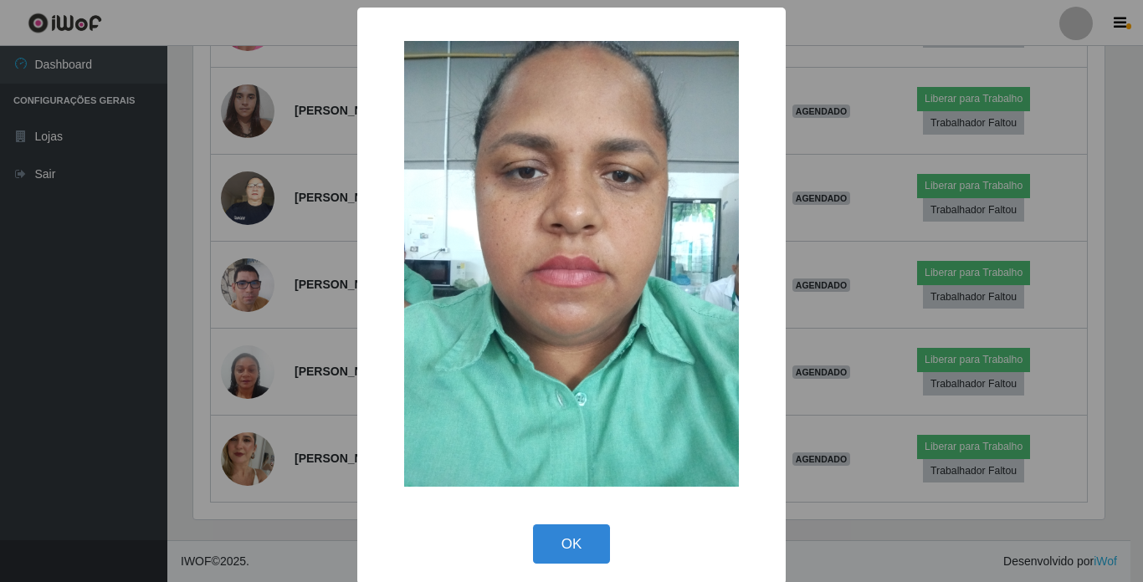
click at [248, 143] on div "× OK Cancel" at bounding box center [571, 291] width 1143 height 582
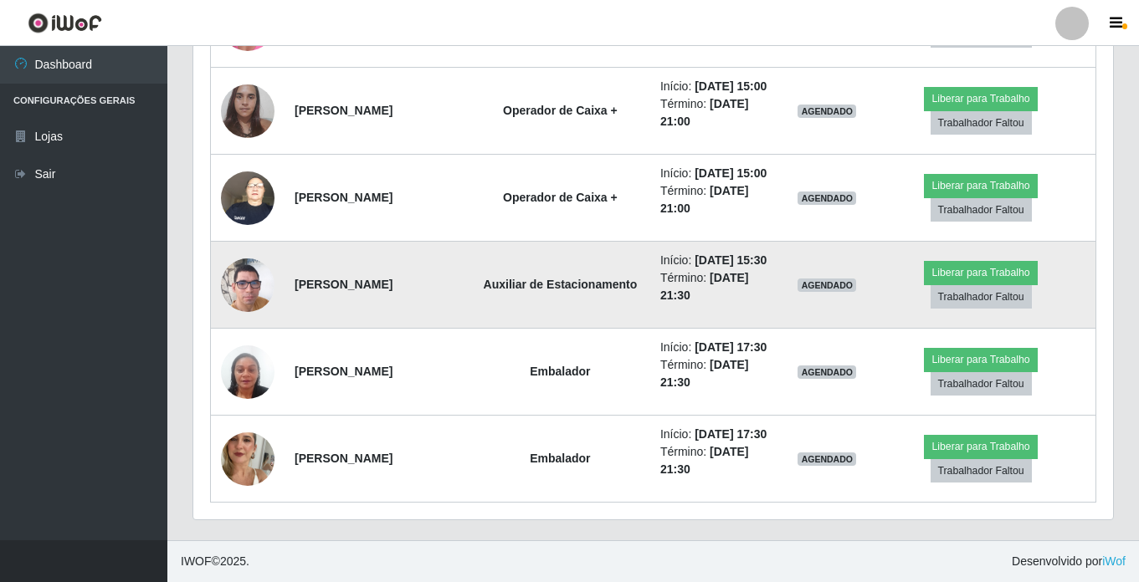
scroll to position [3682, 0]
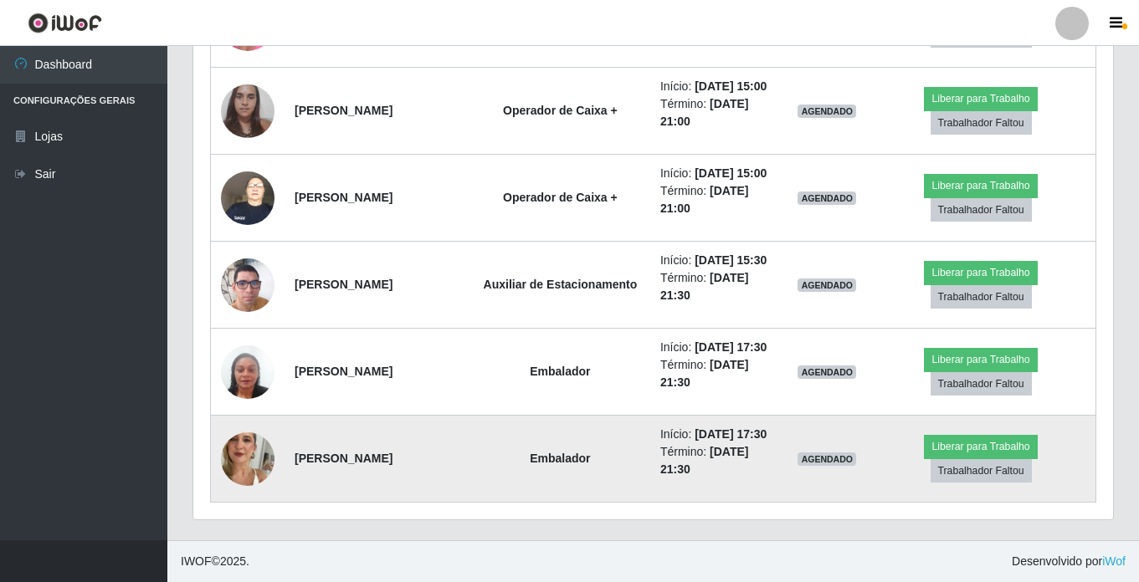
click at [248, 448] on img at bounding box center [248, 459] width 54 height 95
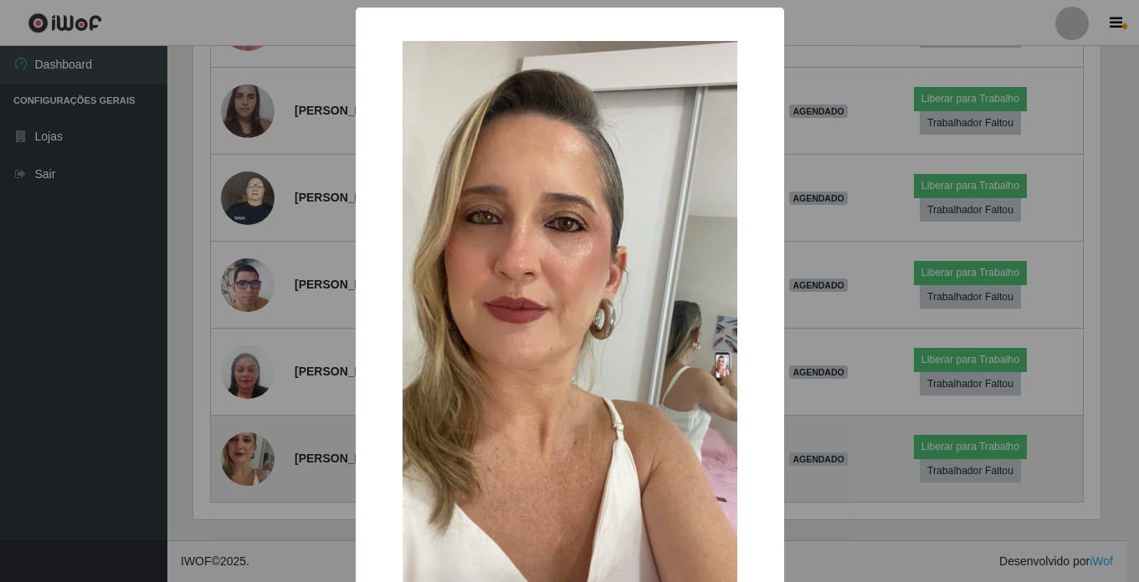
scroll to position [347, 911]
click at [248, 448] on div "× OK Cancel" at bounding box center [571, 291] width 1143 height 582
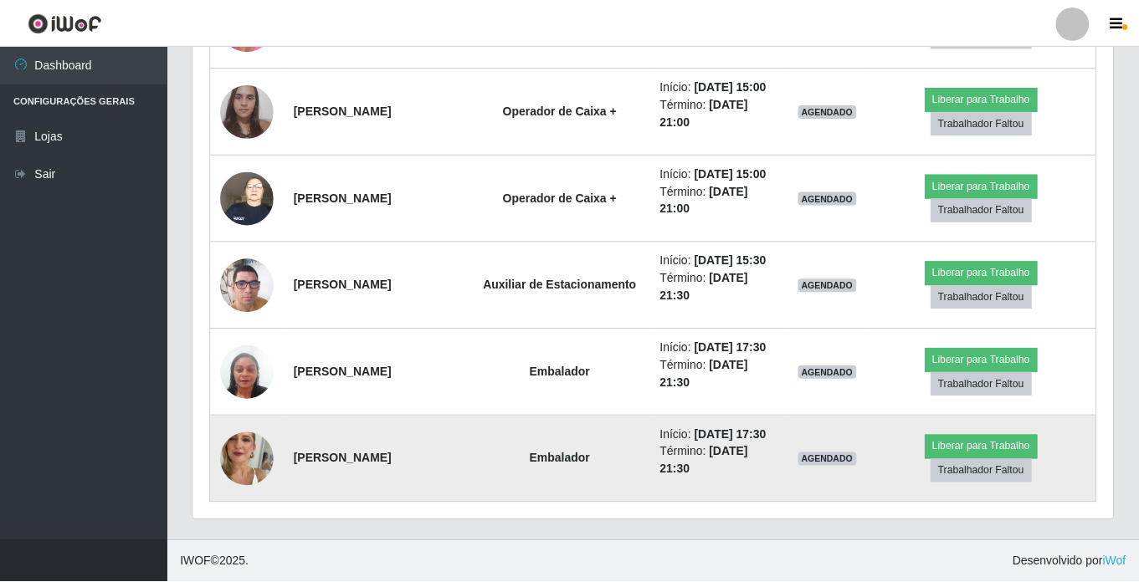
scroll to position [347, 919]
click at [248, 448] on img at bounding box center [248, 459] width 54 height 95
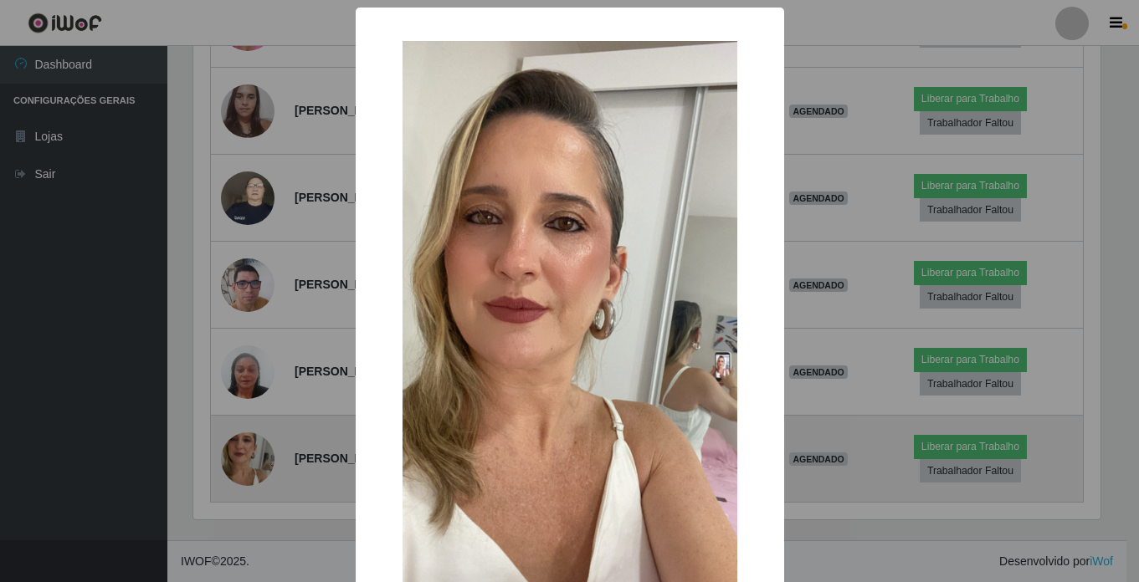
scroll to position [347, 911]
click at [248, 448] on div "× OK Cancel" at bounding box center [571, 291] width 1143 height 582
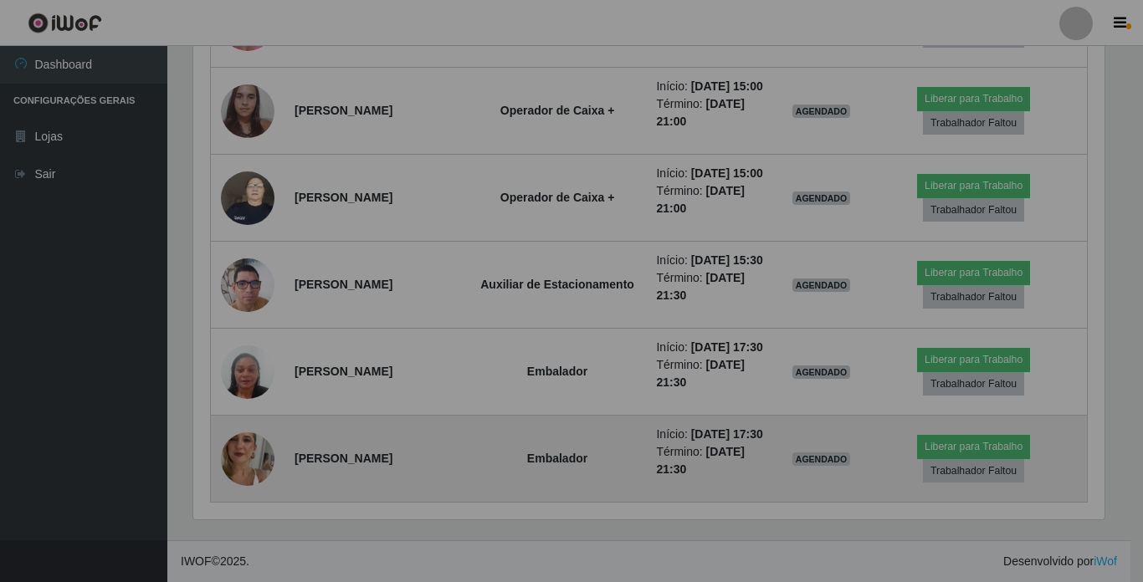
scroll to position [347, 919]
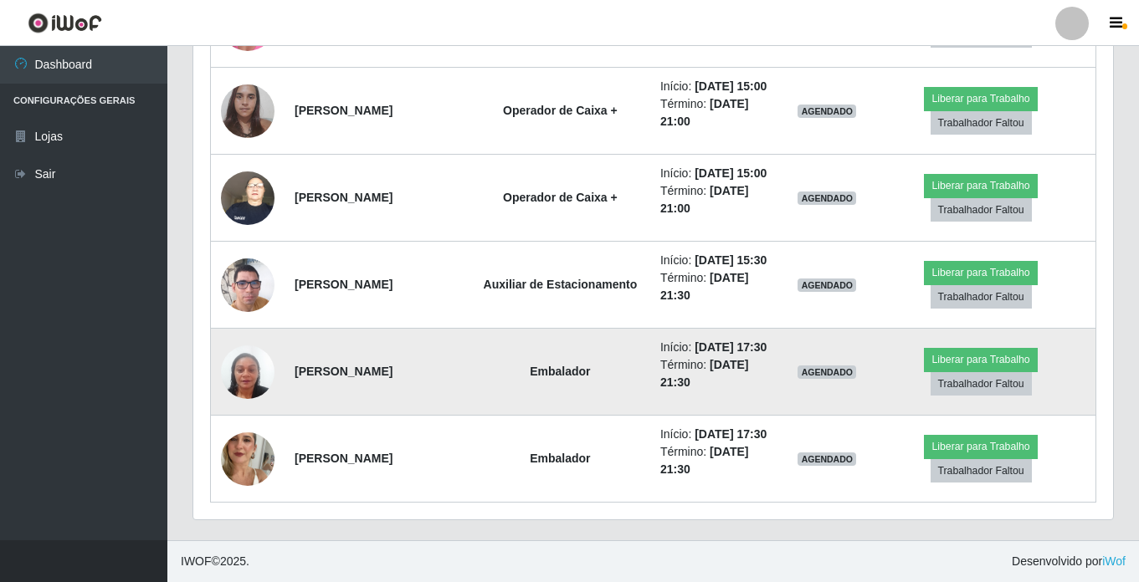
click at [240, 359] on img at bounding box center [248, 372] width 54 height 95
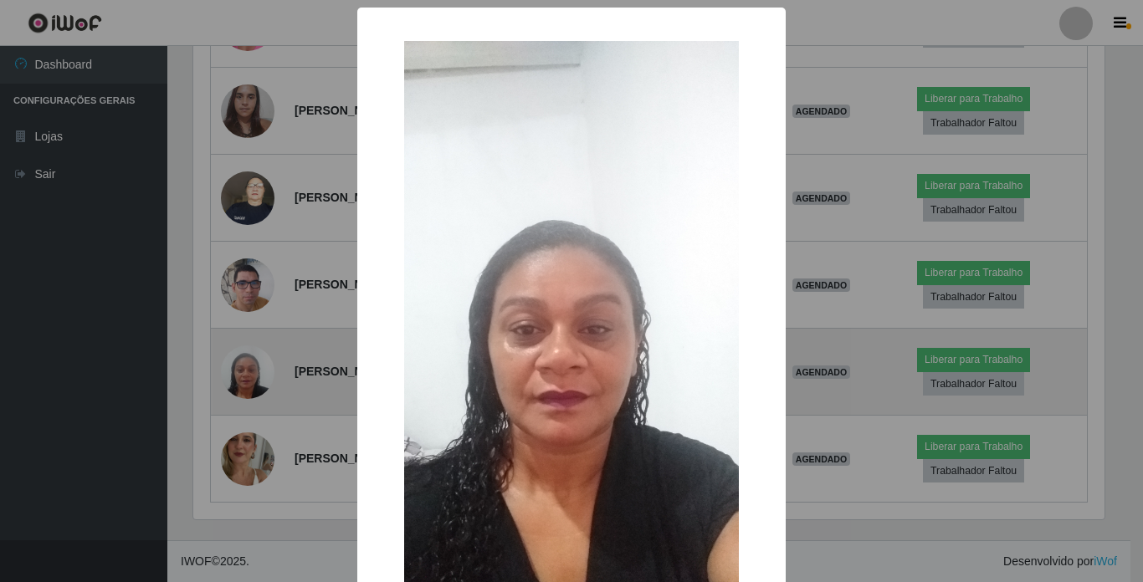
click at [240, 359] on div "× OK Cancel" at bounding box center [571, 291] width 1143 height 582
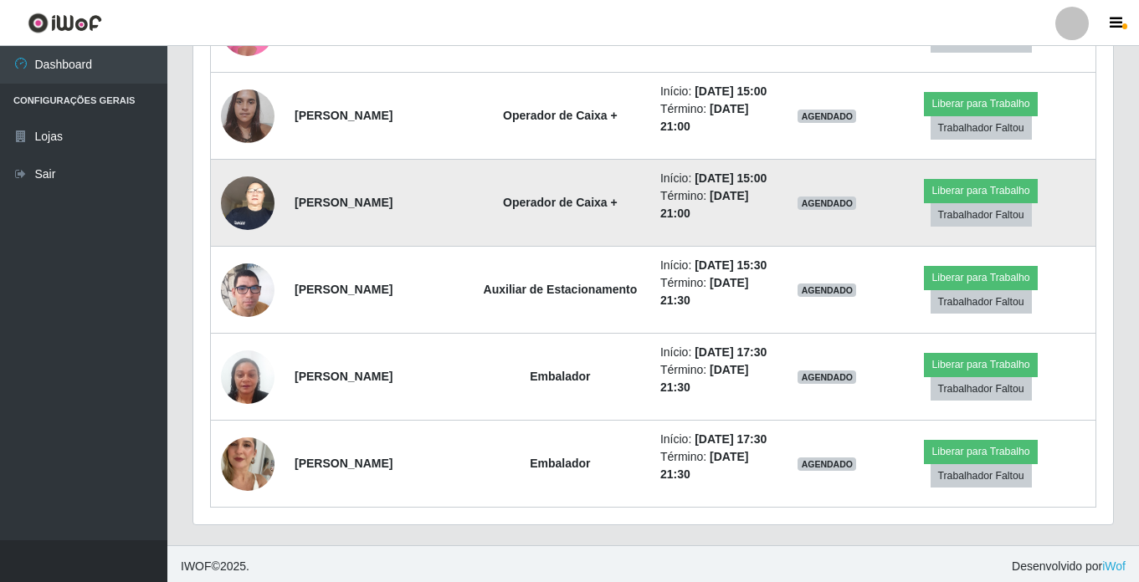
scroll to position [3096, 0]
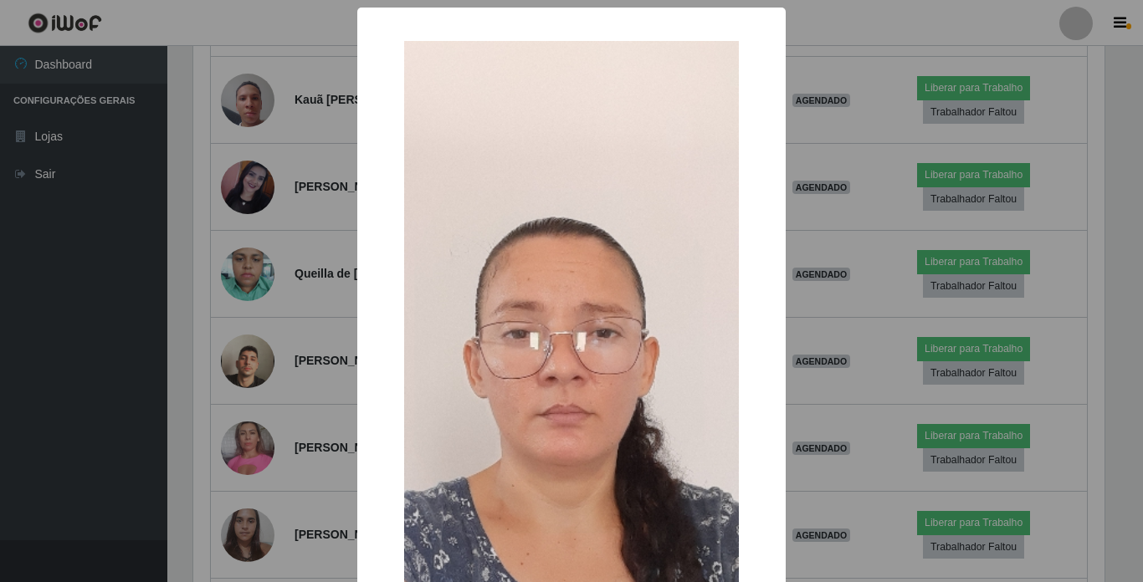
click at [242, 297] on div "× OK Cancel" at bounding box center [571, 291] width 1143 height 582
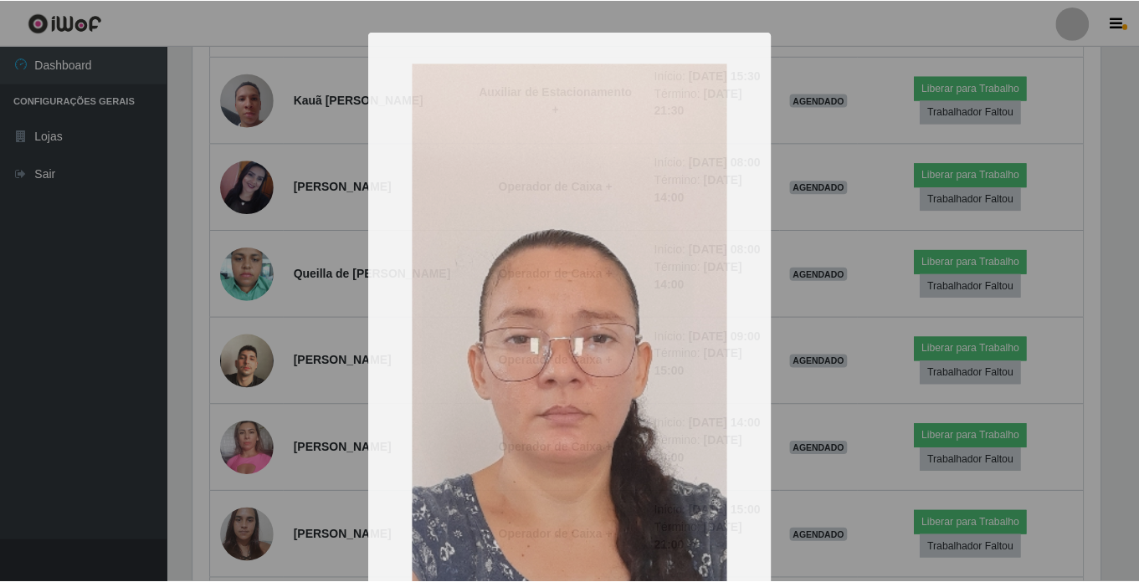
scroll to position [836307, 835734]
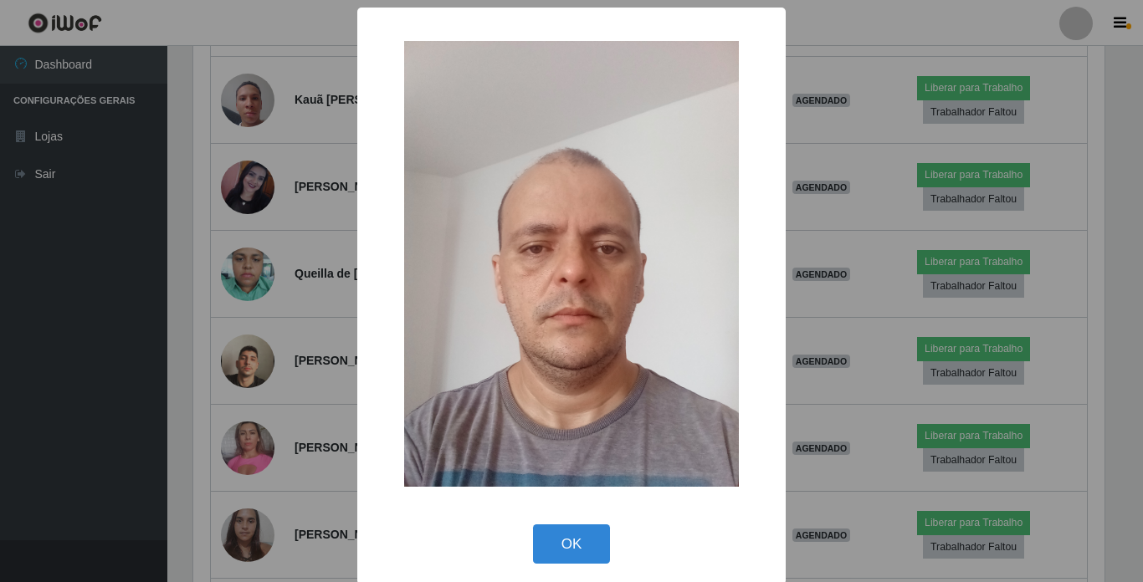
click at [239, 207] on div "× OK Cancel" at bounding box center [571, 291] width 1143 height 582
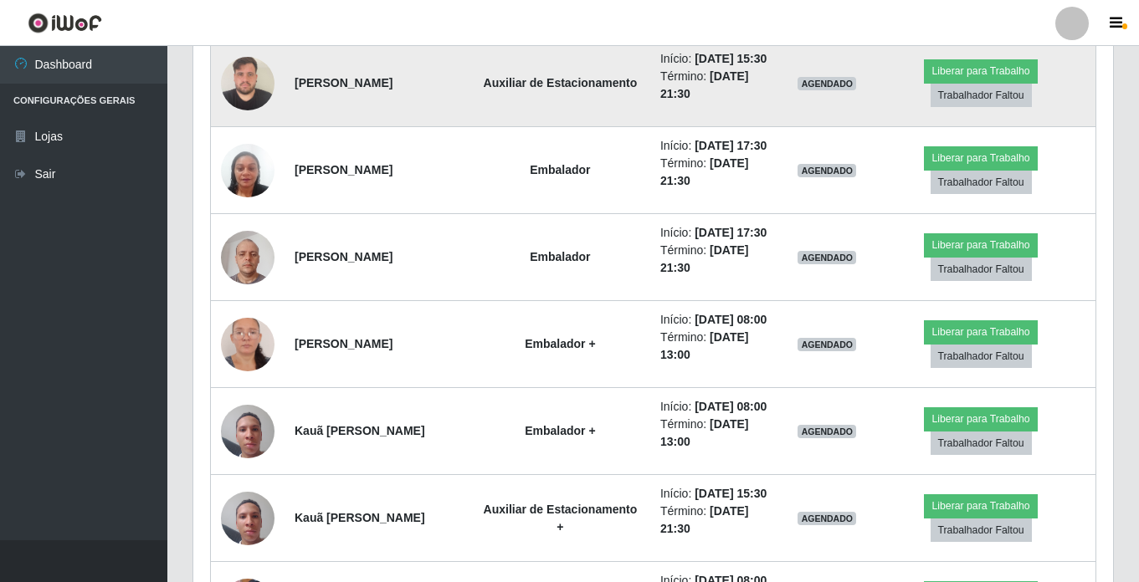
click at [243, 119] on img at bounding box center [248, 83] width 54 height 71
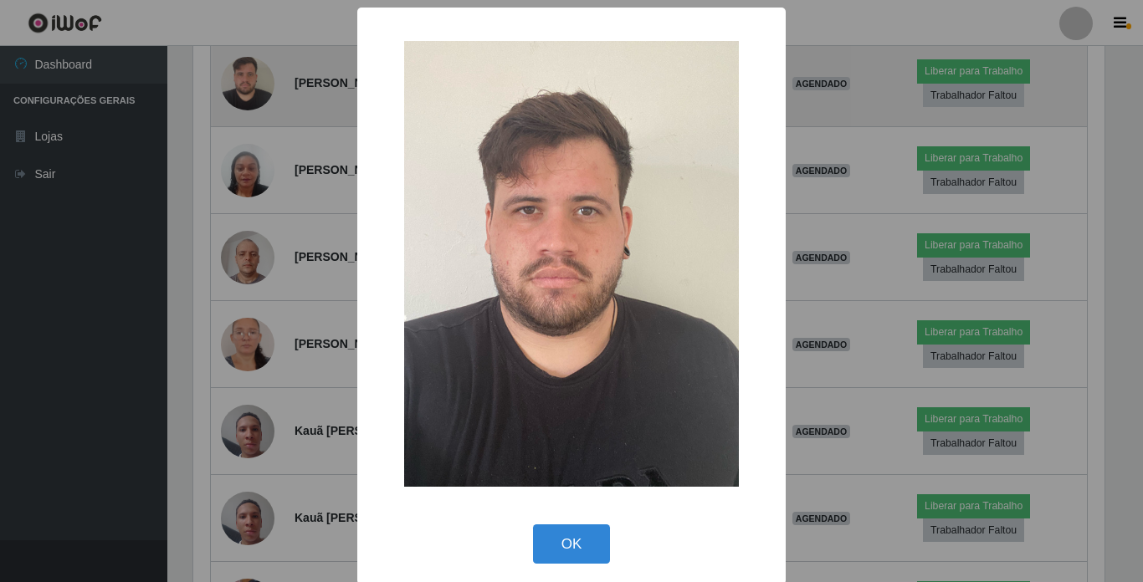
click at [243, 401] on div "× OK Cancel" at bounding box center [571, 291] width 1143 height 582
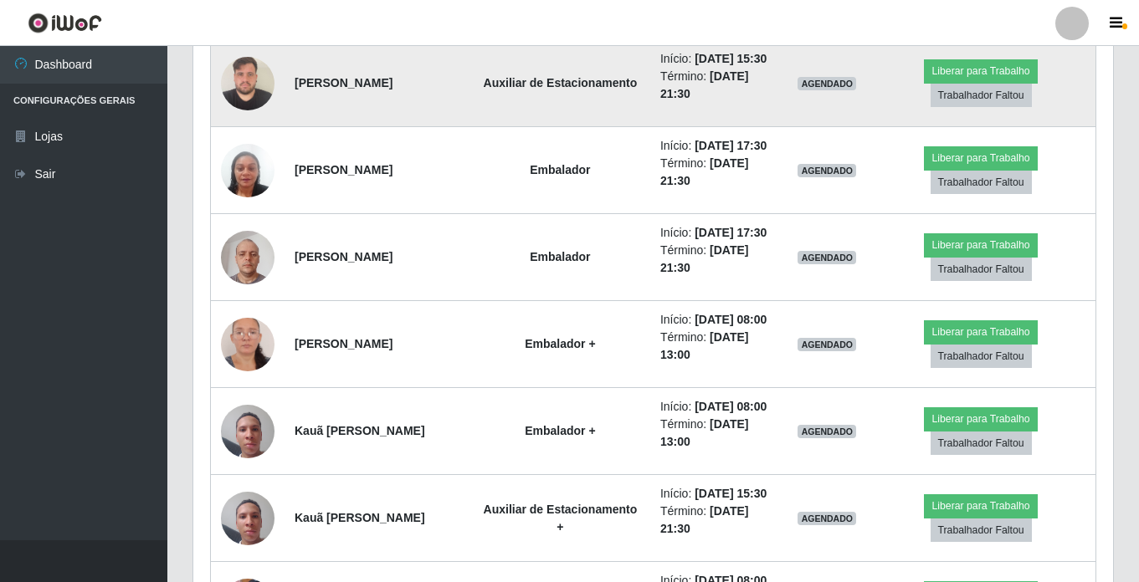
click at [243, 119] on img at bounding box center [248, 83] width 54 height 71
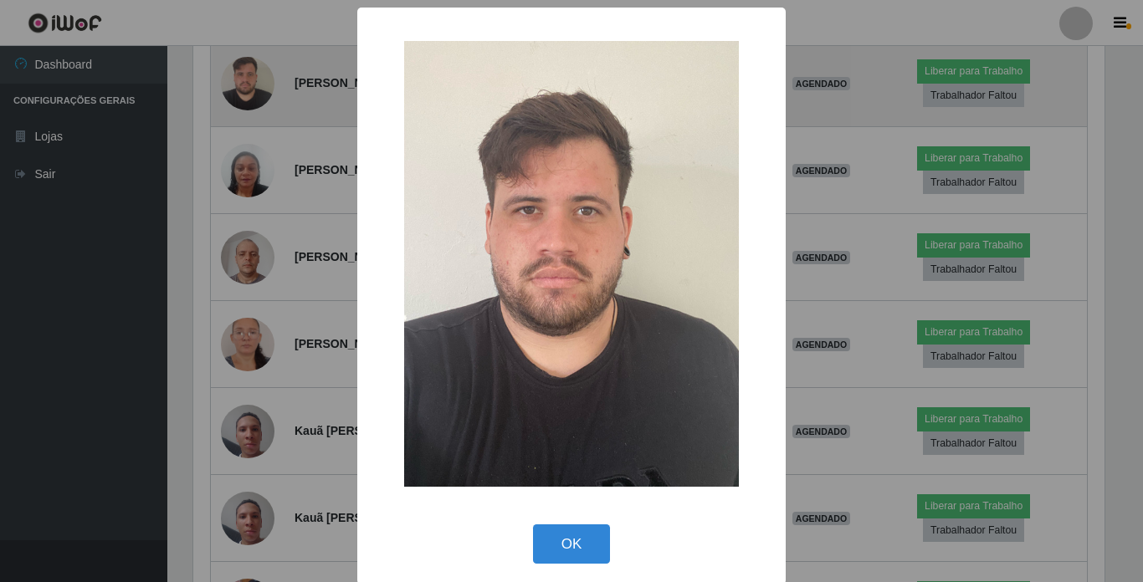
click at [243, 401] on div "× OK Cancel" at bounding box center [571, 291] width 1143 height 582
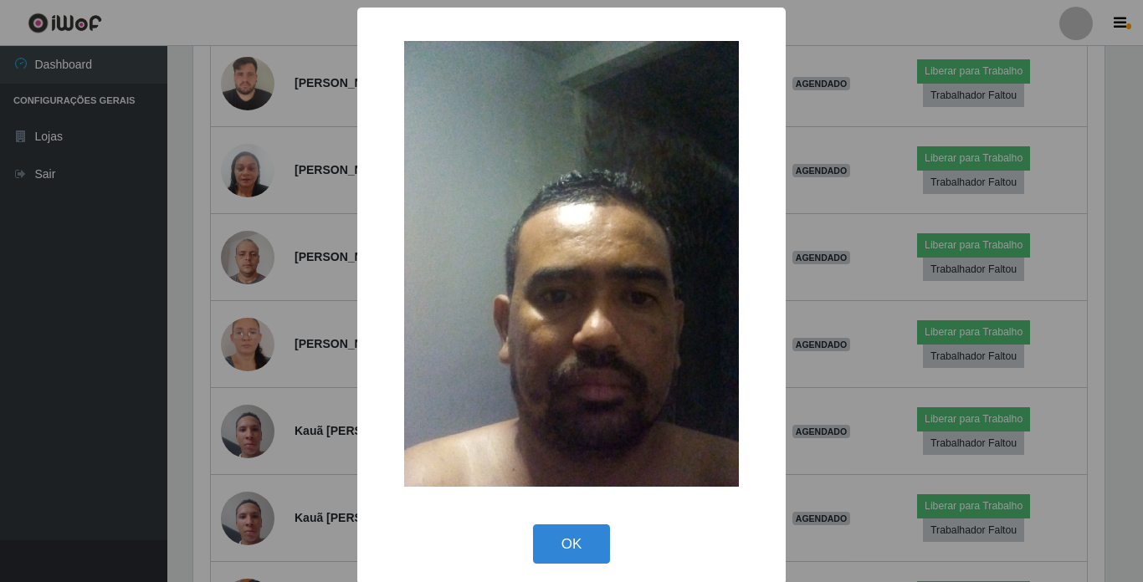
click at [242, 299] on div "× OK Cancel" at bounding box center [571, 291] width 1143 height 582
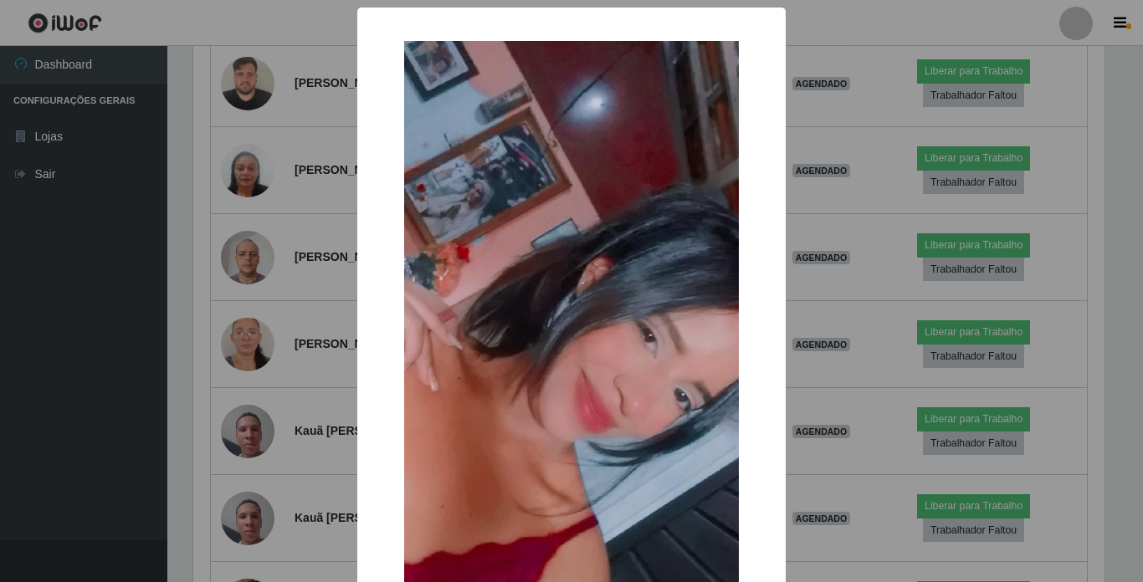
click at [246, 199] on div "× OK Cancel" at bounding box center [571, 291] width 1143 height 582
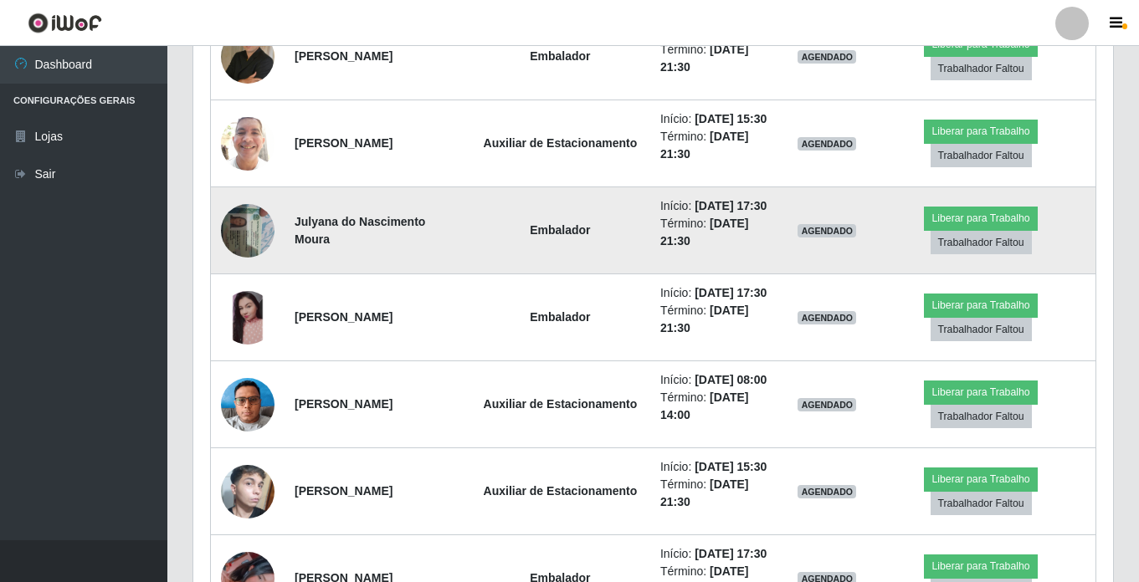
click at [243, 266] on img at bounding box center [248, 230] width 54 height 71
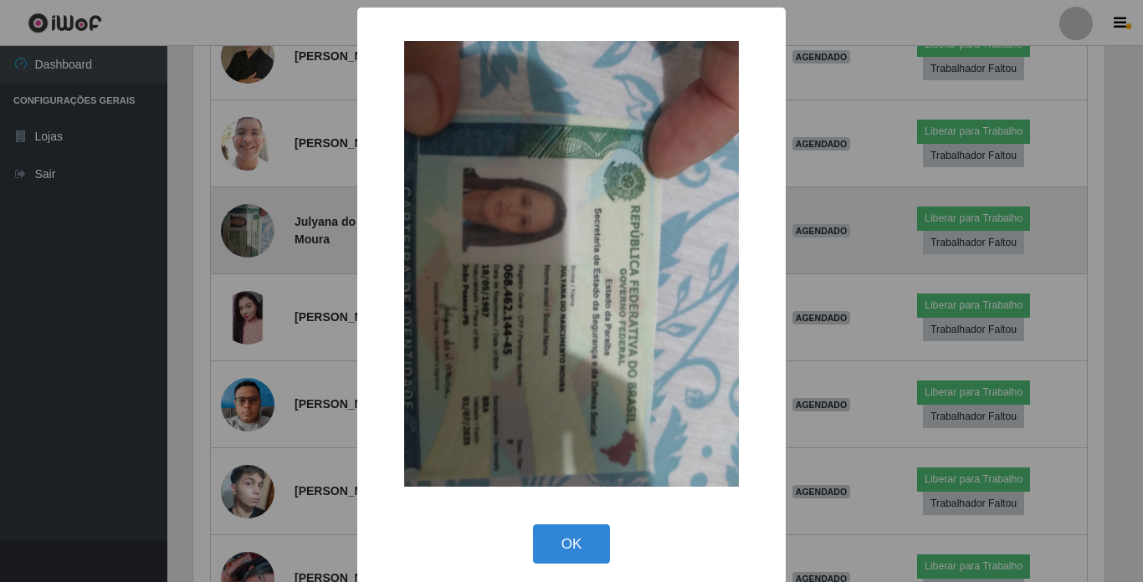
click at [243, 440] on div "× OK Cancel" at bounding box center [571, 291] width 1143 height 582
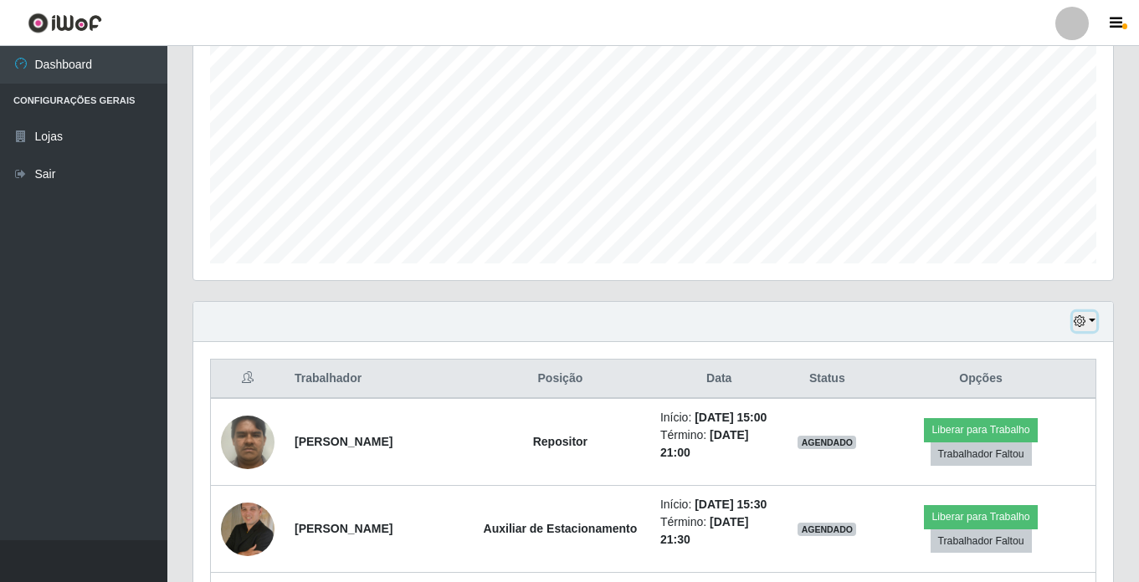
click at [1093, 317] on button "button" at bounding box center [1084, 321] width 23 height 19
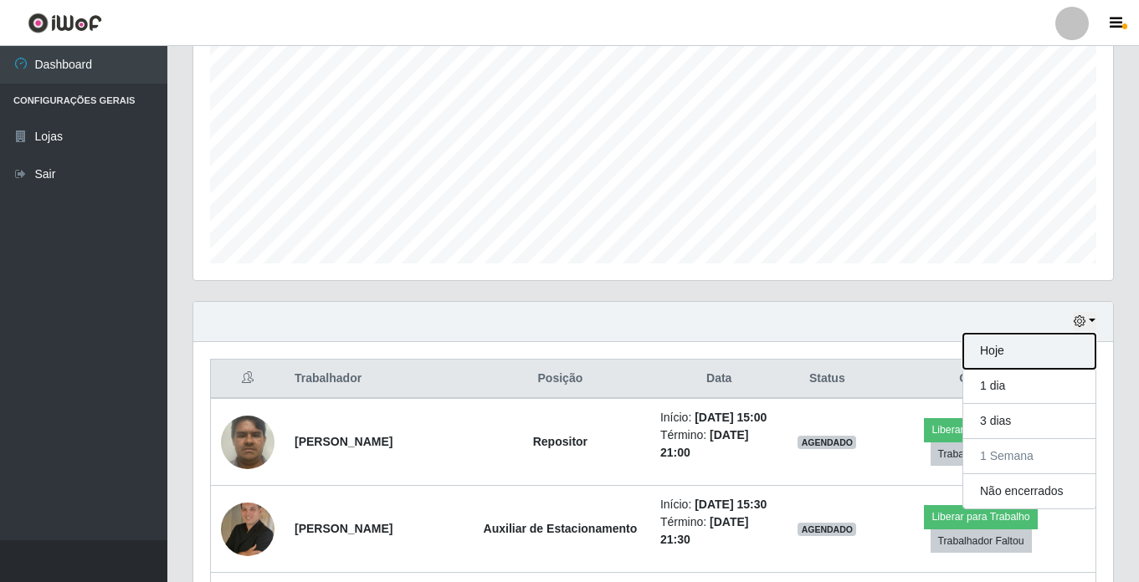
click at [1037, 347] on button "Hoje" at bounding box center [1029, 351] width 132 height 35
